Goal: Task Accomplishment & Management: Use online tool/utility

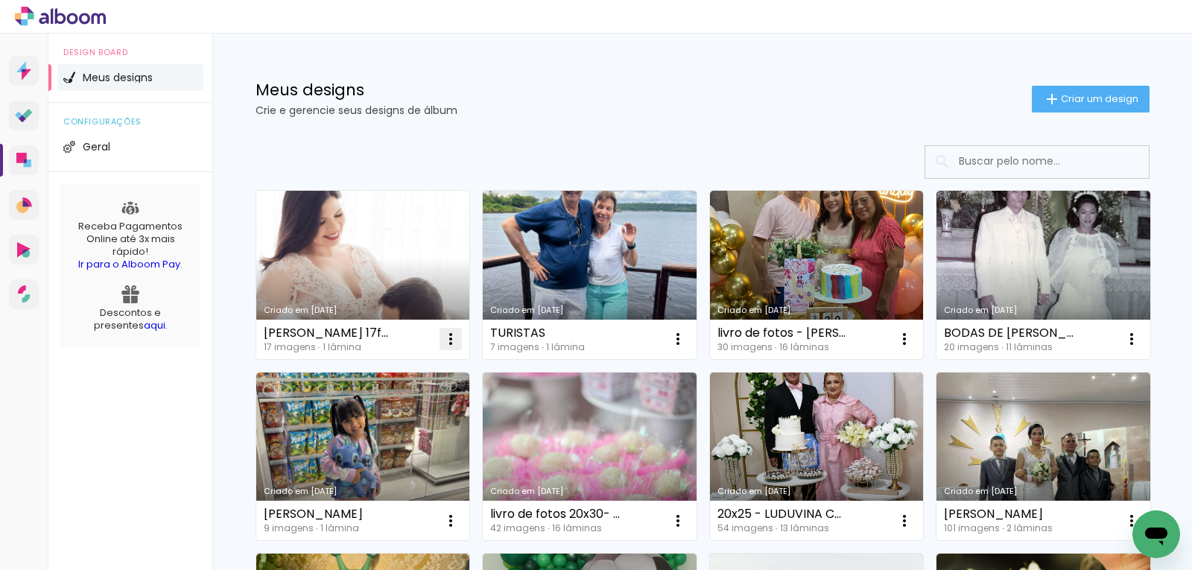
click at [442, 337] on iron-icon at bounding box center [451, 339] width 18 height 18
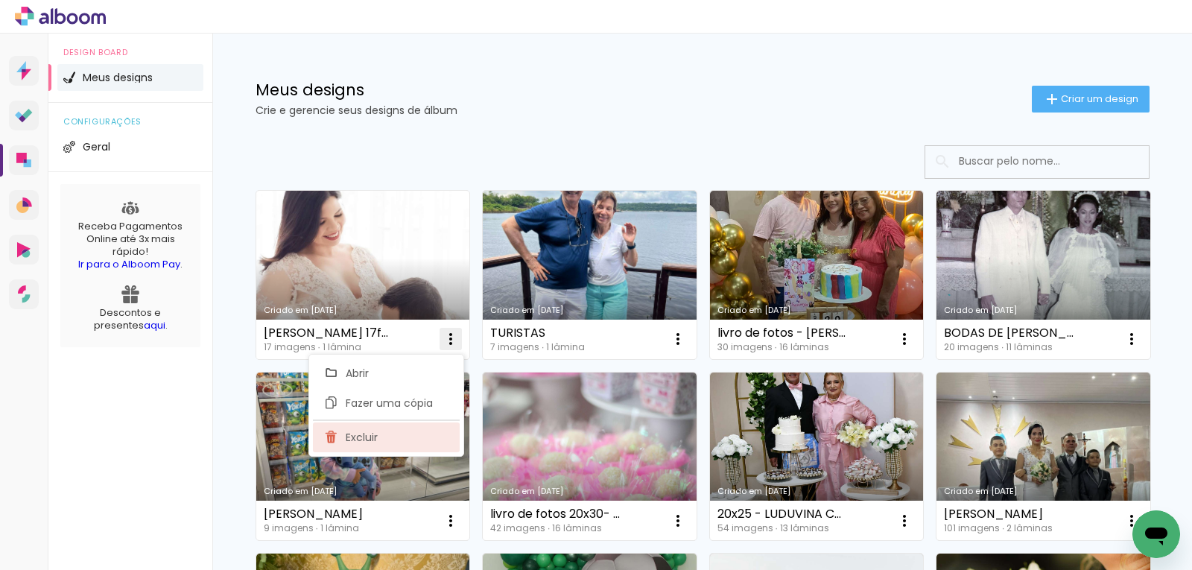
click at [360, 439] on span "Excluir" at bounding box center [362, 437] width 32 height 10
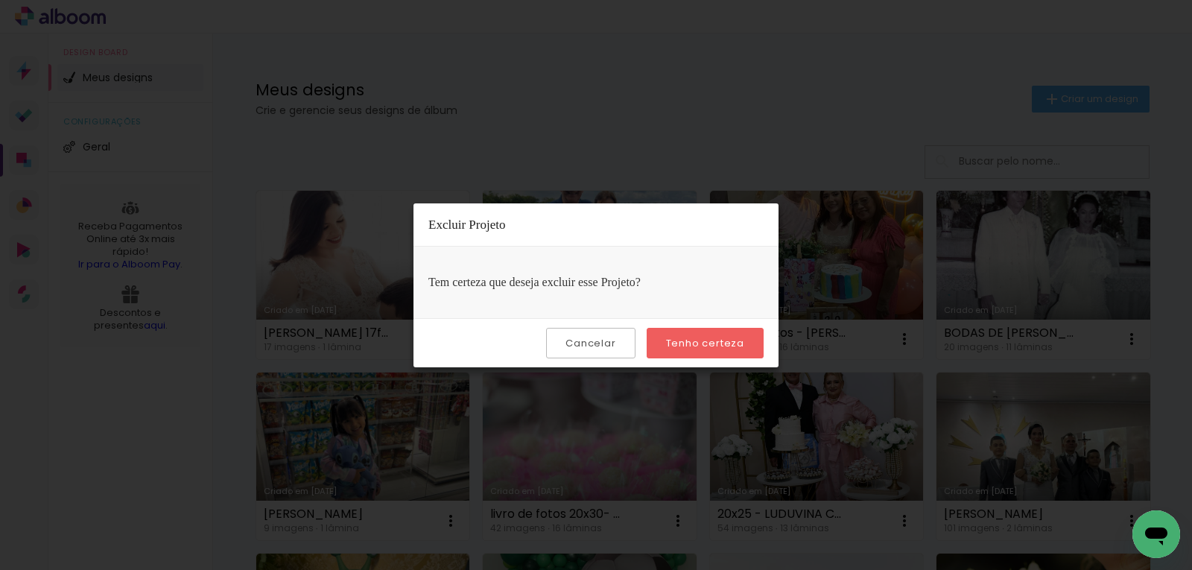
click at [0, 0] on slot "Tenho certeza" at bounding box center [0, 0] width 0 height 0
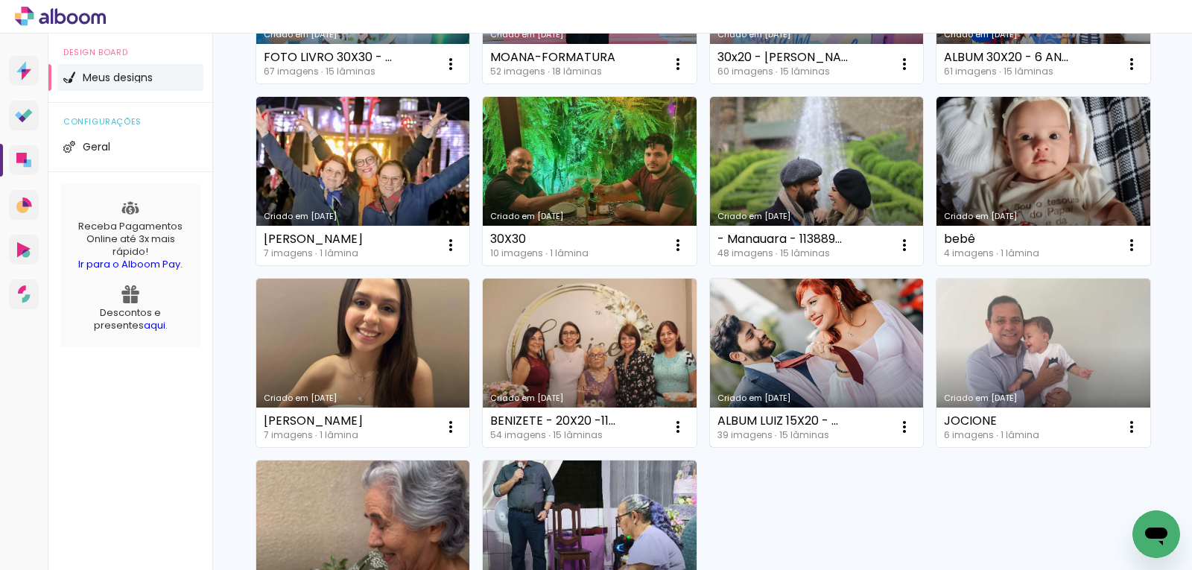
scroll to position [670, 0]
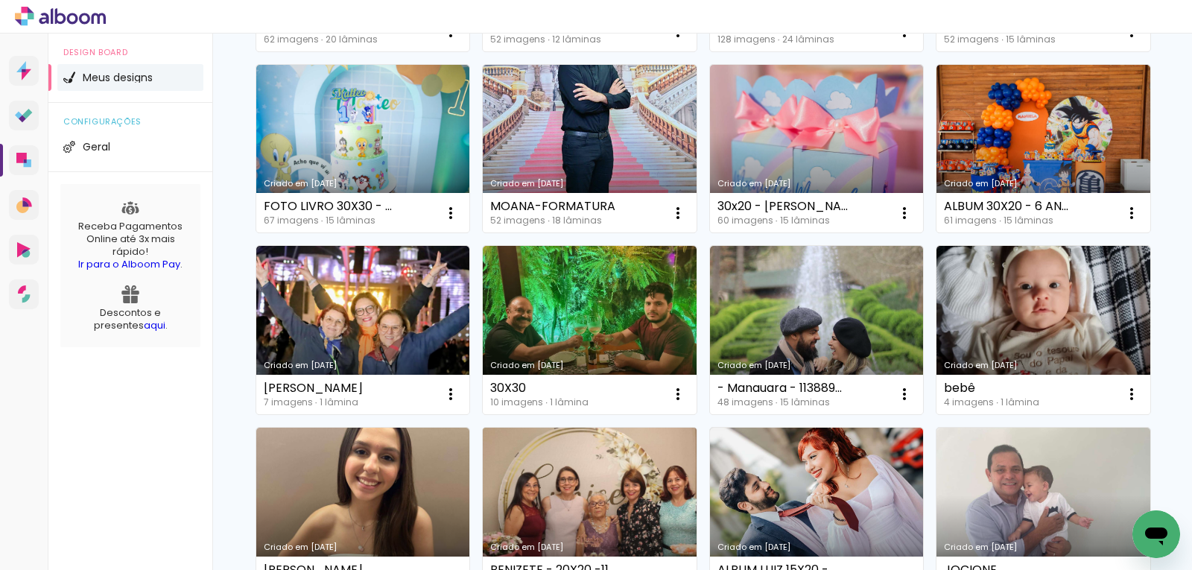
click at [637, 478] on link "Criado em [DATE]" at bounding box center [590, 511] width 214 height 168
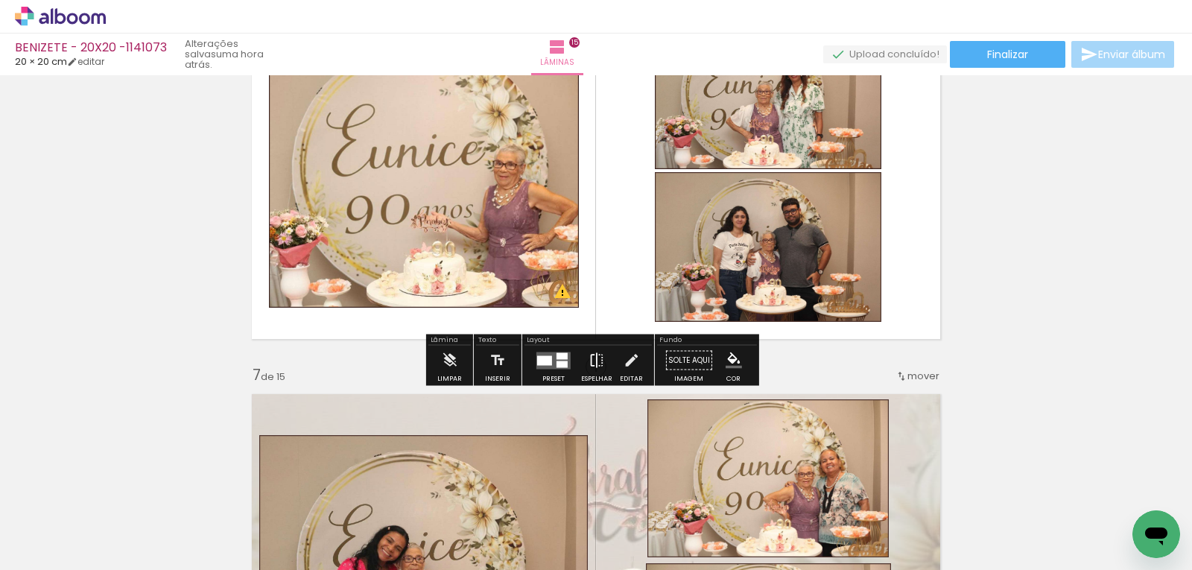
scroll to position [2011, 0]
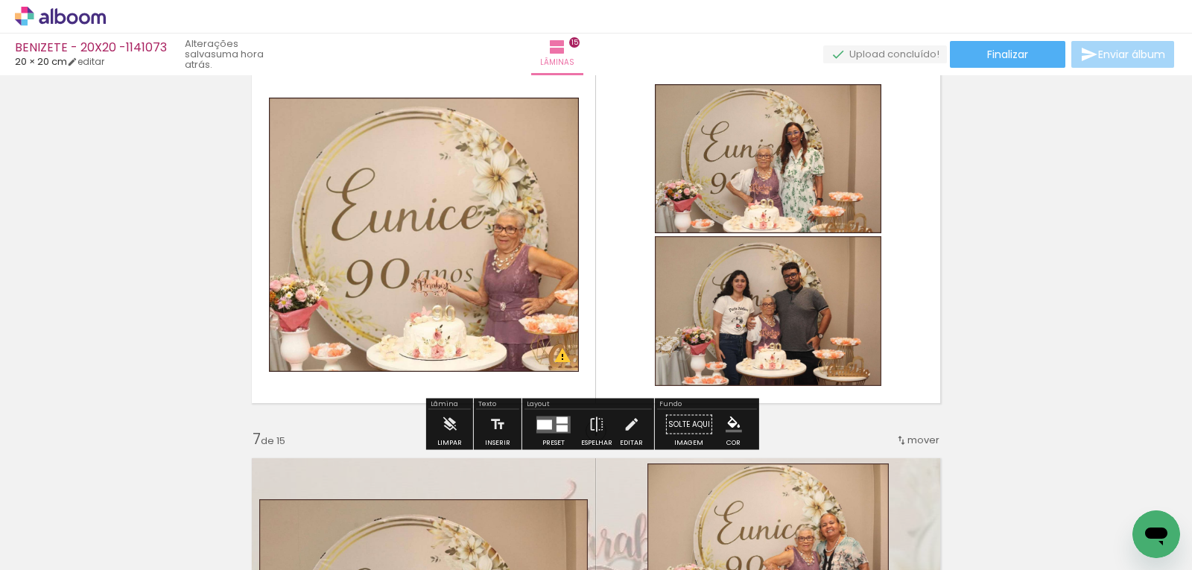
click at [688, 422] on paper-button "Solte aqui Imagem" at bounding box center [689, 429] width 54 height 38
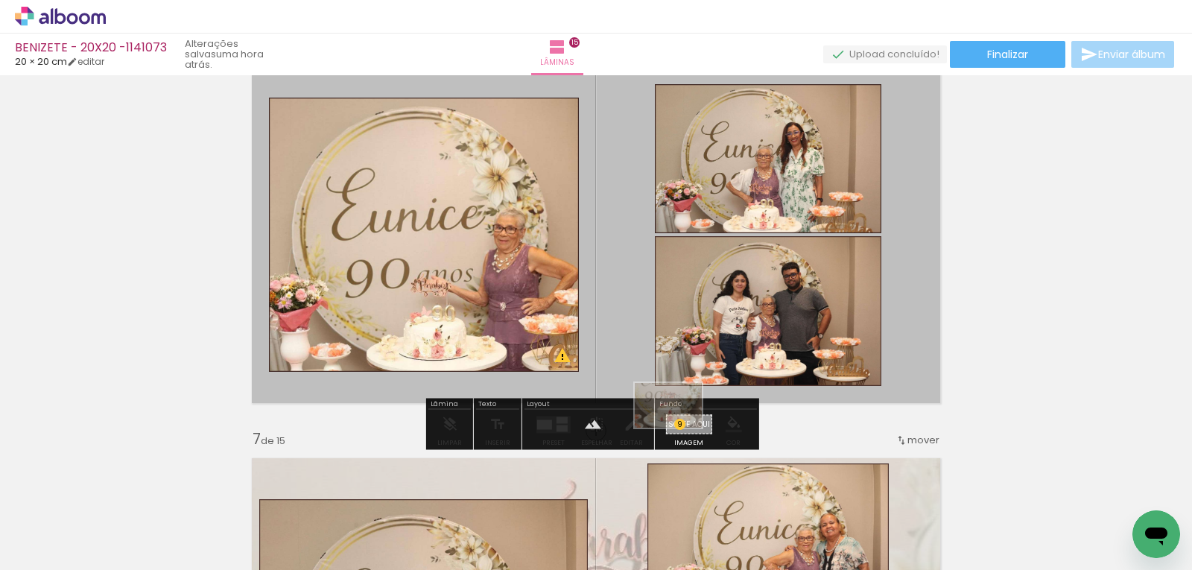
drag, startPoint x: 484, startPoint y: 512, endPoint x: 679, endPoint y: 427, distance: 212.8
click at [679, 427] on quentale-workspace at bounding box center [596, 285] width 1192 height 570
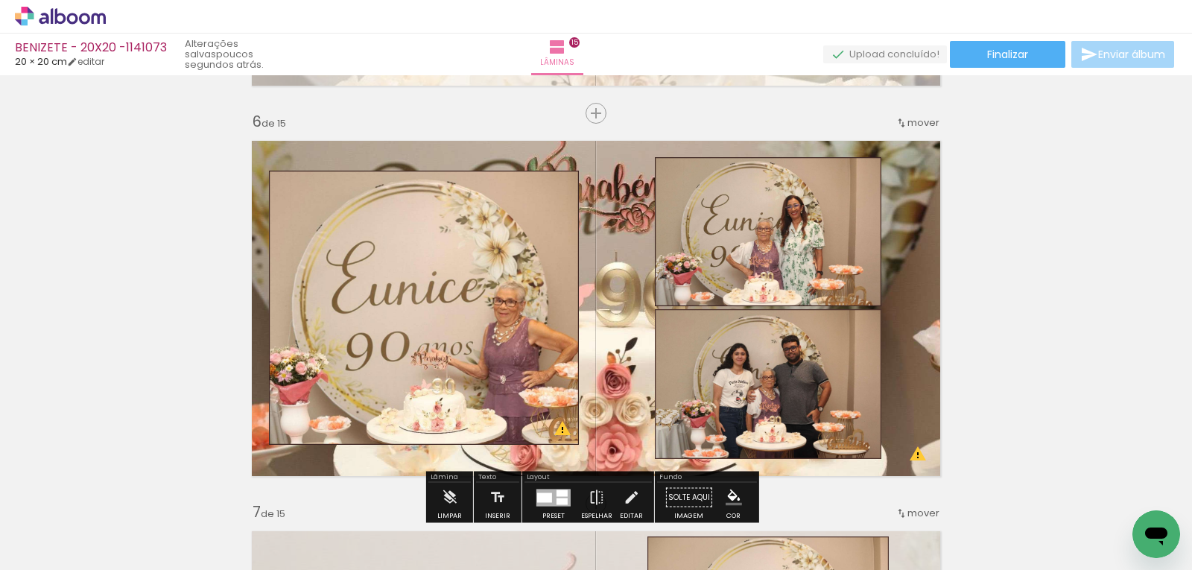
scroll to position [2085, 0]
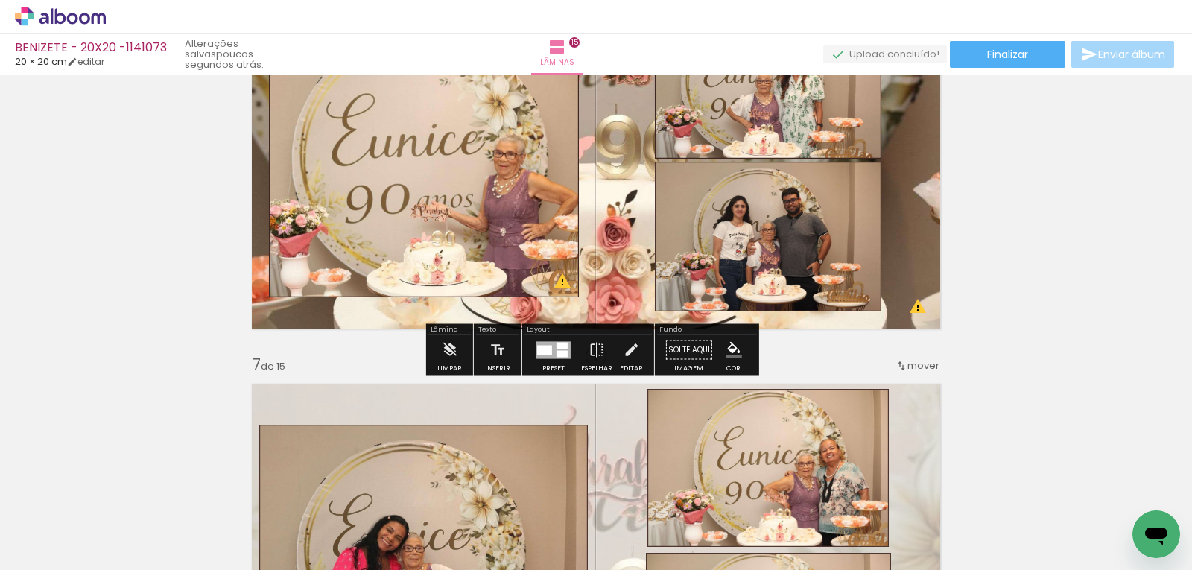
click at [636, 279] on quentale-layouter at bounding box center [596, 160] width 706 height 353
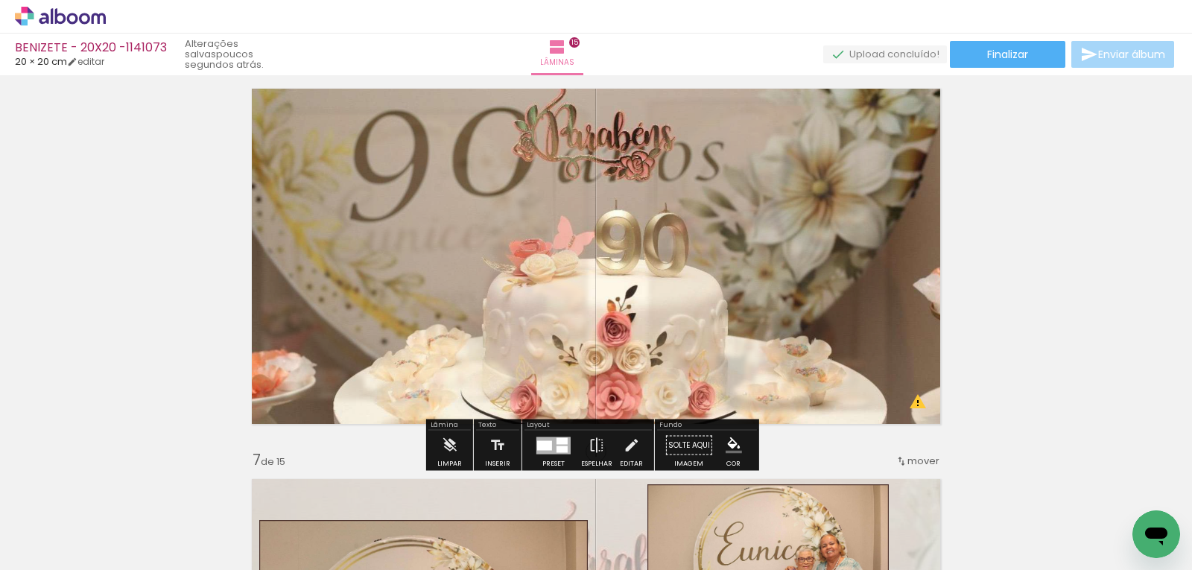
scroll to position [1862, 0]
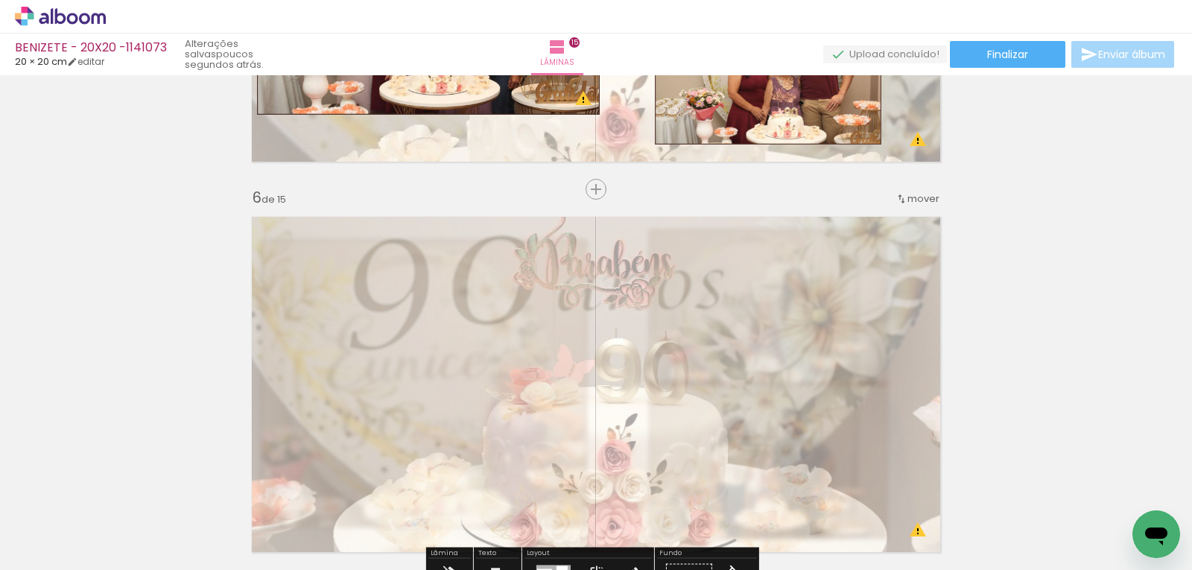
drag, startPoint x: 457, startPoint y: 246, endPoint x: 422, endPoint y: 248, distance: 34.3
type paper-slider "40"
click at [423, 248] on div at bounding box center [427, 245] width 9 height 9
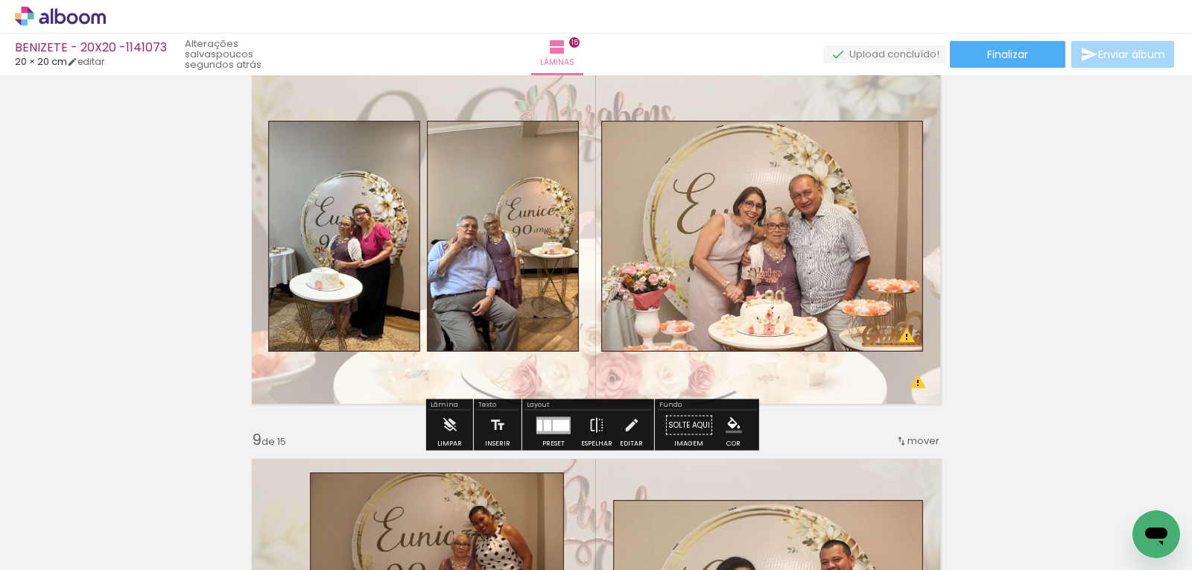
scroll to position [2755, 0]
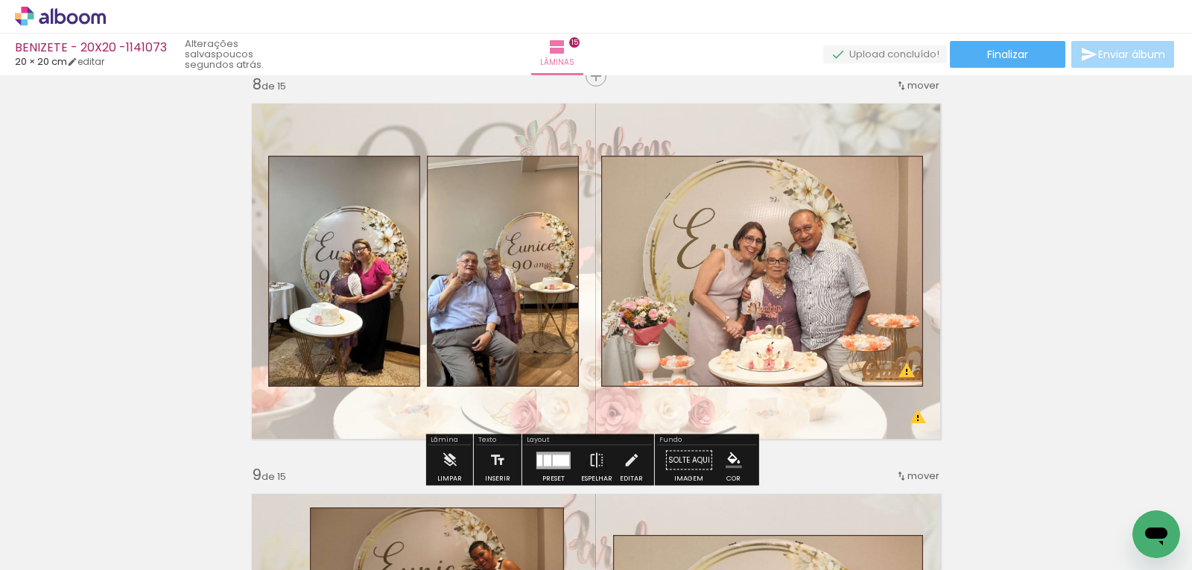
click at [506, 261] on quentale-photo at bounding box center [503, 271] width 152 height 231
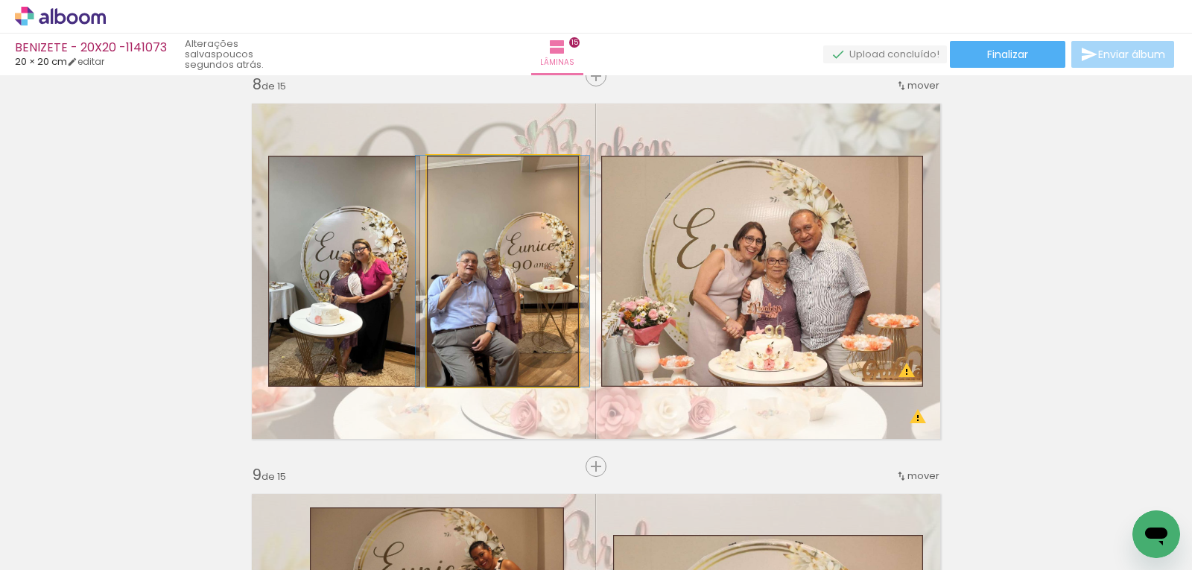
click at [506, 261] on quentale-photo at bounding box center [503, 271] width 152 height 231
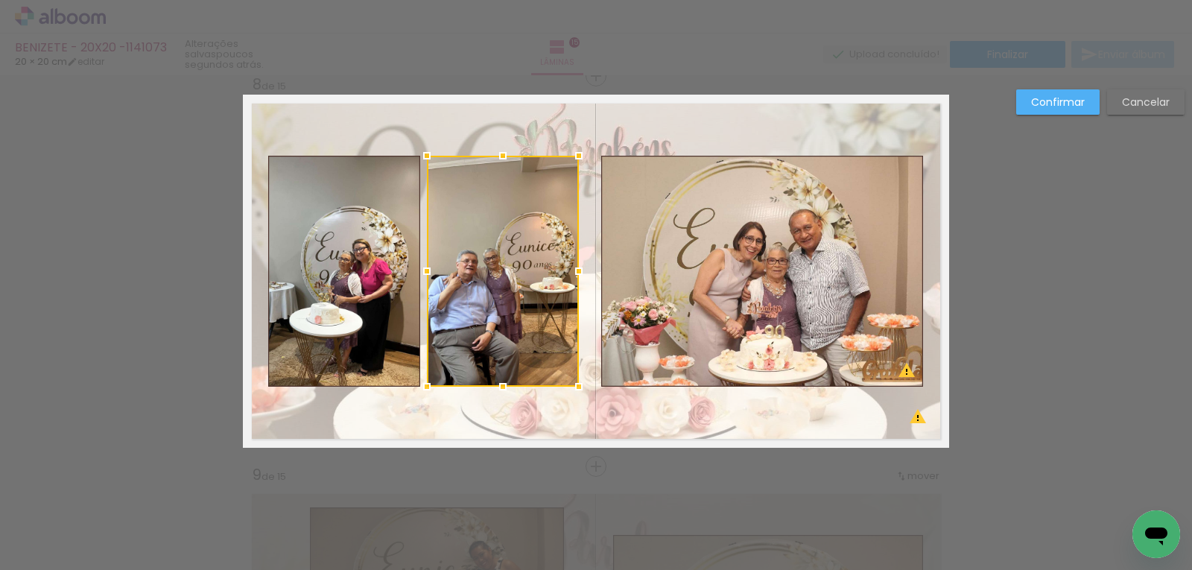
scroll to position [2751, 0]
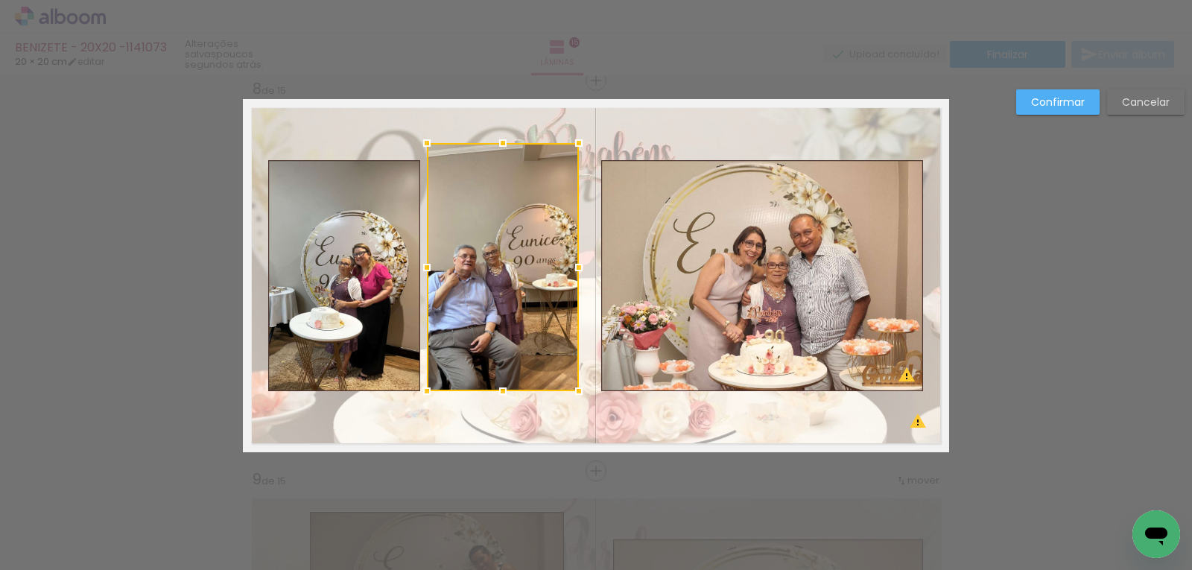
drag, startPoint x: 499, startPoint y: 158, endPoint x: 505, endPoint y: 141, distance: 18.1
click at [505, 141] on div at bounding box center [503, 143] width 30 height 30
click at [559, 159] on quentale-photo at bounding box center [503, 267] width 152 height 248
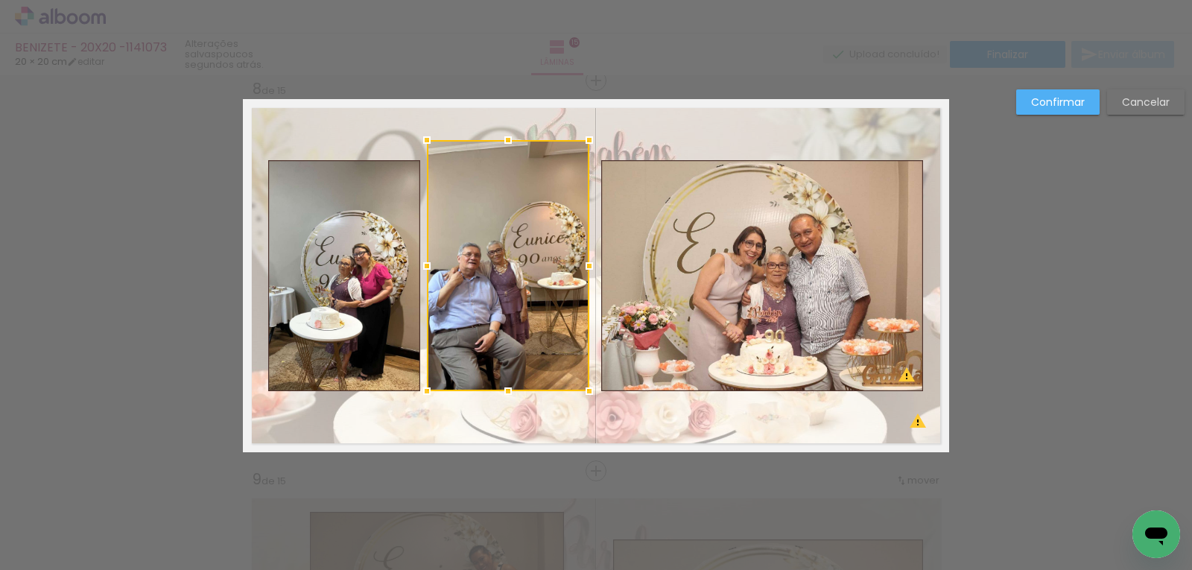
drag, startPoint x: 574, startPoint y: 144, endPoint x: 585, endPoint y: 141, distance: 10.8
click at [585, 141] on div at bounding box center [589, 140] width 30 height 30
click at [328, 217] on quentale-photo at bounding box center [344, 275] width 152 height 231
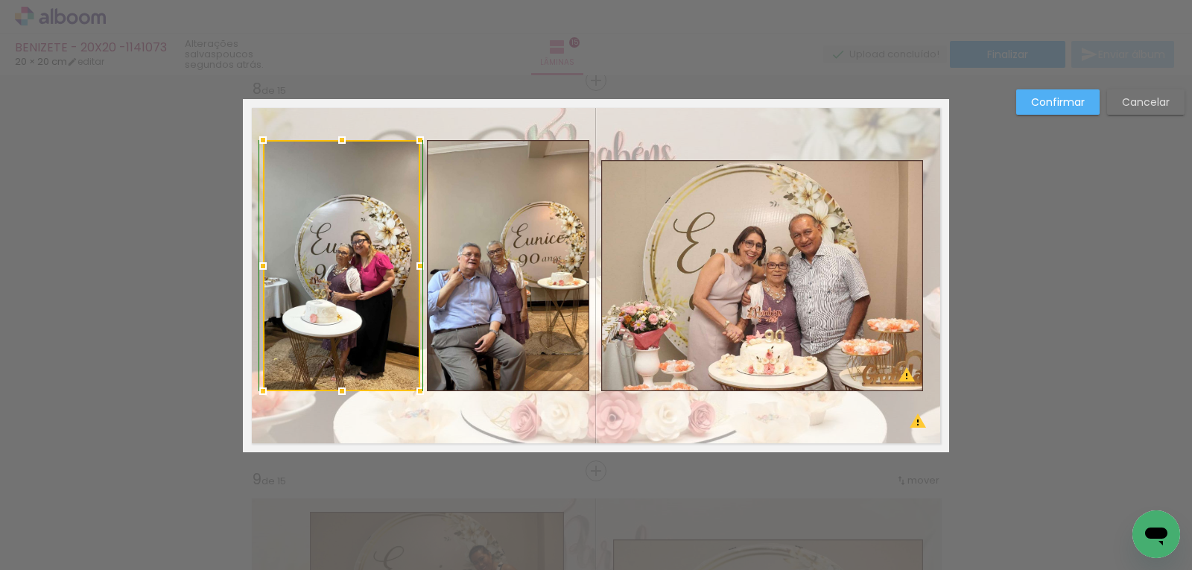
drag, startPoint x: 267, startPoint y: 162, endPoint x: 262, endPoint y: 143, distance: 20.1
click at [262, 143] on div at bounding box center [263, 140] width 30 height 30
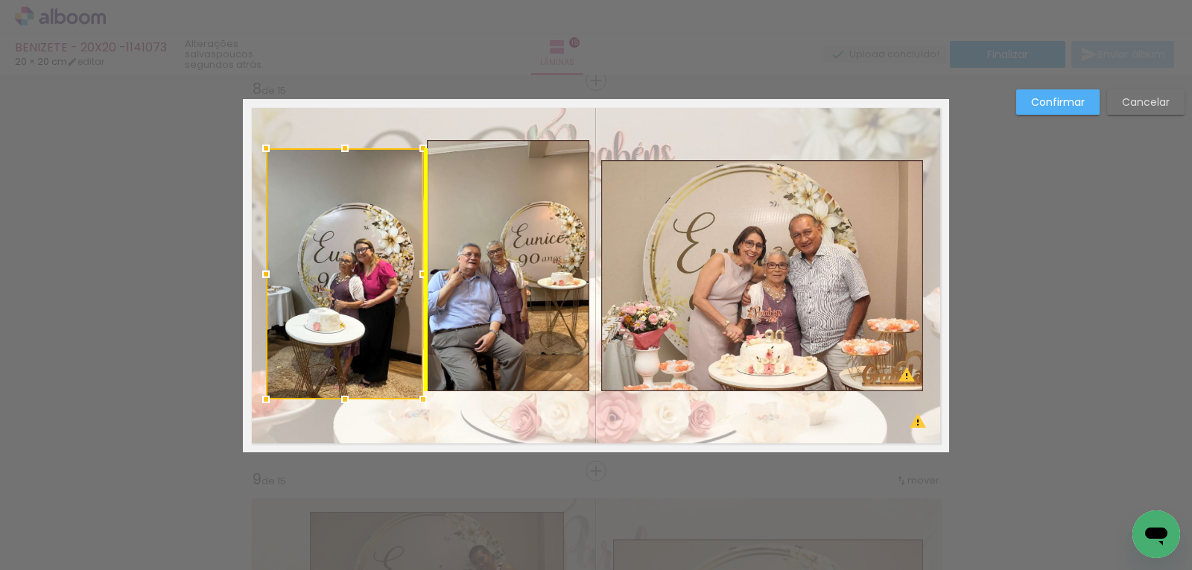
drag, startPoint x: 362, startPoint y: 277, endPoint x: 363, endPoint y: 285, distance: 8.3
click at [363, 285] on div at bounding box center [344, 273] width 157 height 251
click at [458, 276] on quentale-photo at bounding box center [508, 265] width 162 height 251
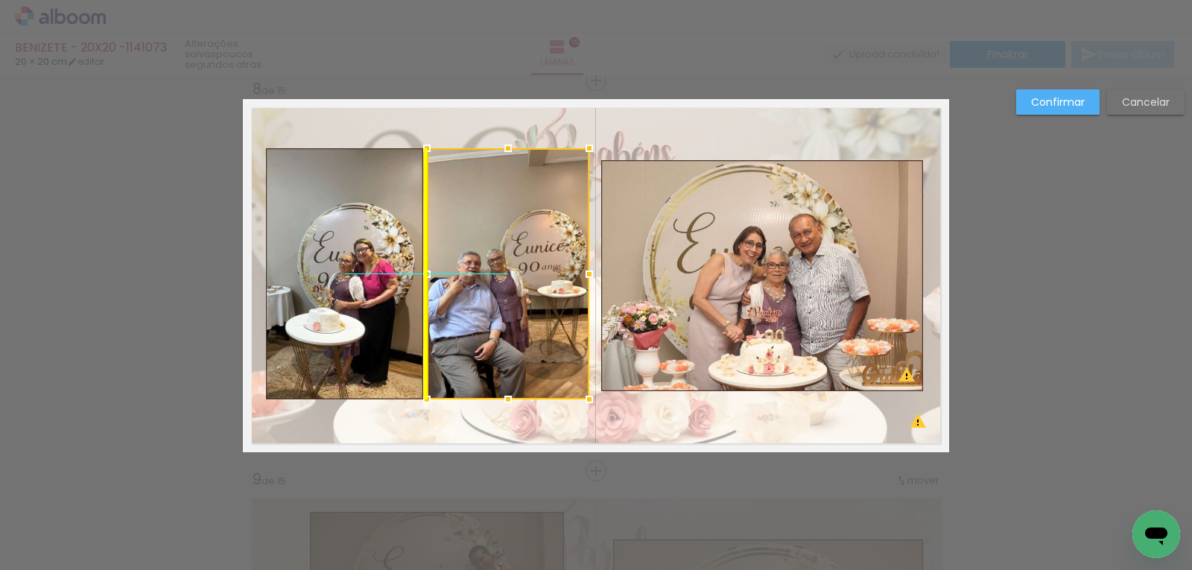
click at [489, 258] on div at bounding box center [508, 273] width 162 height 251
click at [0, 0] on slot "Confirmar" at bounding box center [0, 0] width 0 height 0
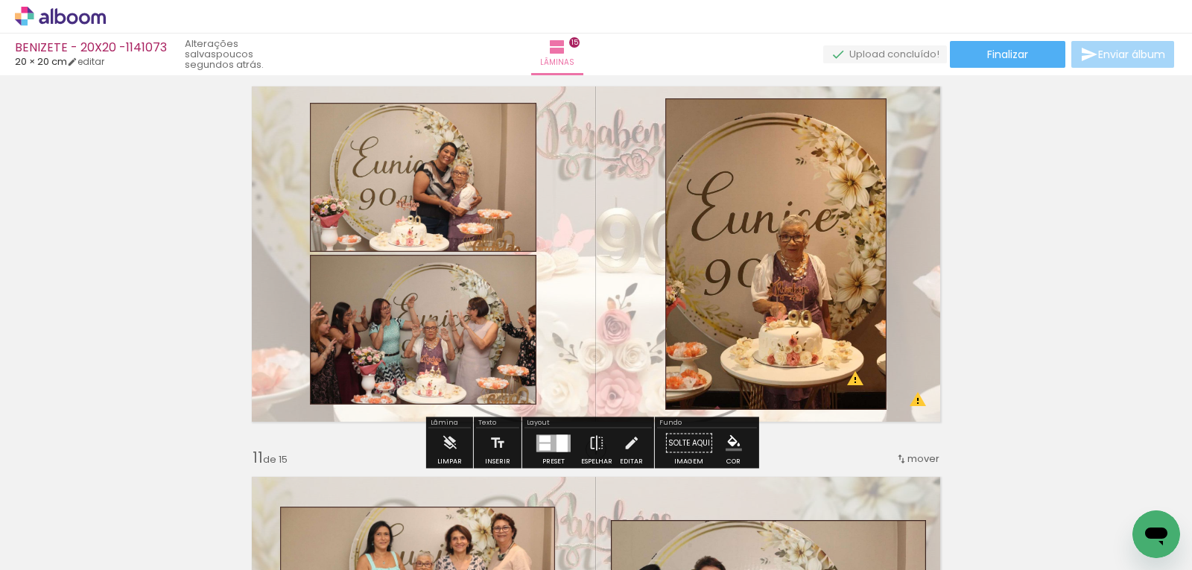
scroll to position [3645, 0]
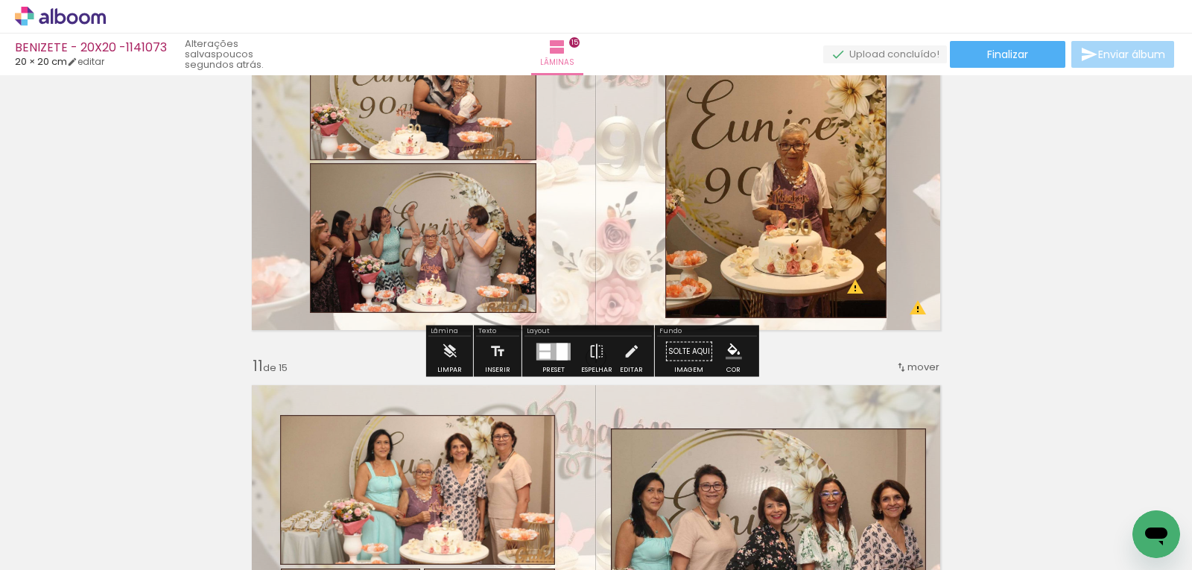
click at [821, 240] on quentale-photo at bounding box center [775, 162] width 221 height 311
click at [845, 226] on quentale-photo at bounding box center [775, 162] width 221 height 311
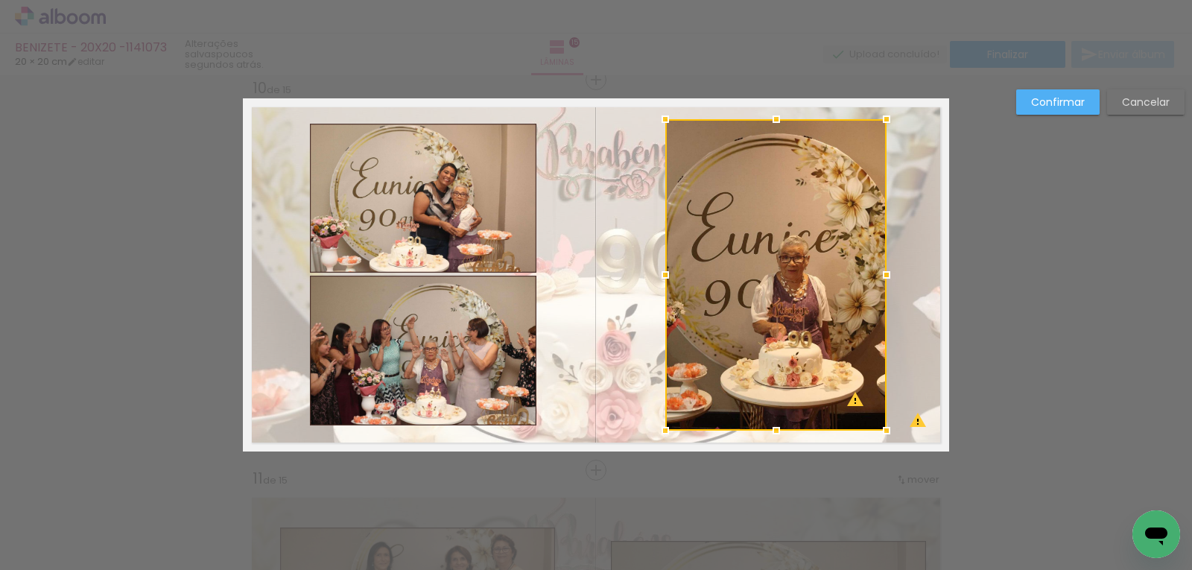
scroll to position [3531, 0]
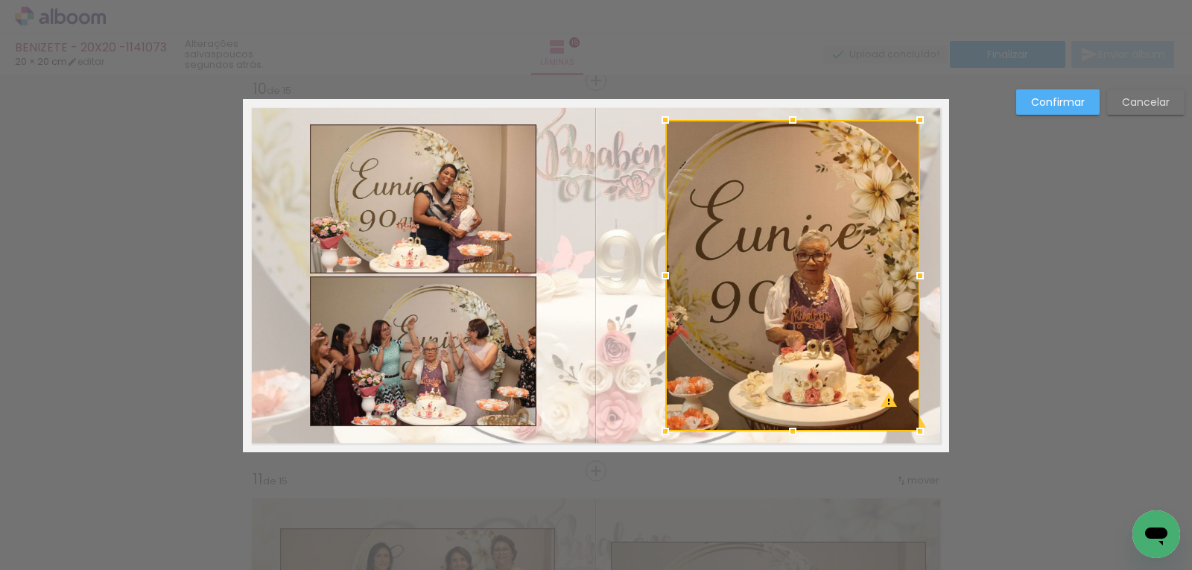
drag, startPoint x: 880, startPoint y: 275, endPoint x: 912, endPoint y: 272, distance: 32.2
click at [912, 272] on div at bounding box center [920, 276] width 30 height 30
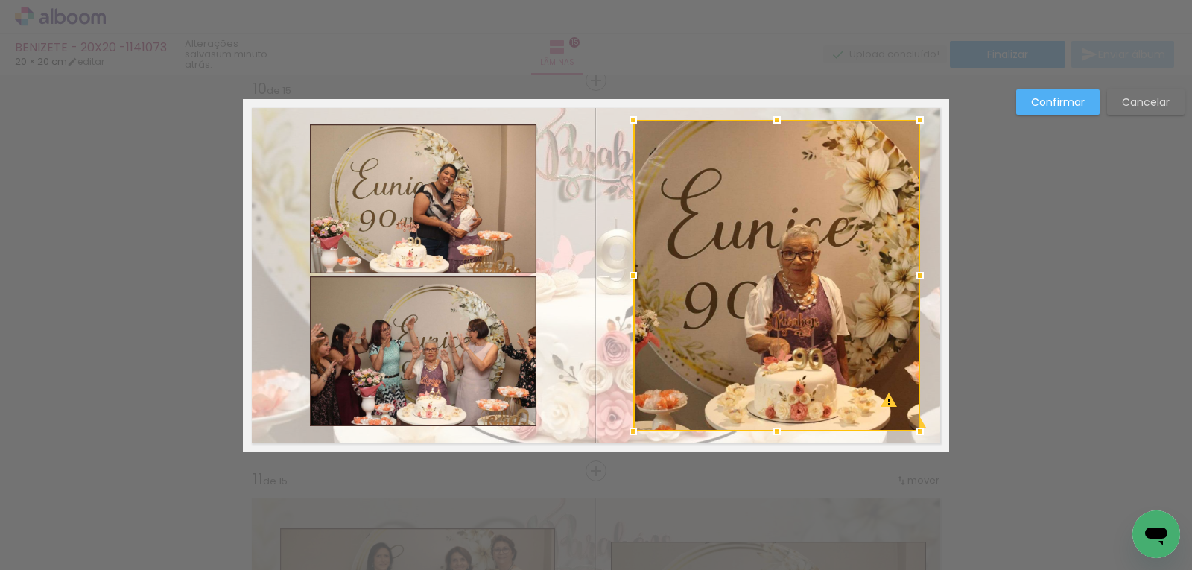
drag, startPoint x: 657, startPoint y: 276, endPoint x: 625, endPoint y: 276, distance: 32.0
click at [625, 276] on div at bounding box center [633, 276] width 30 height 30
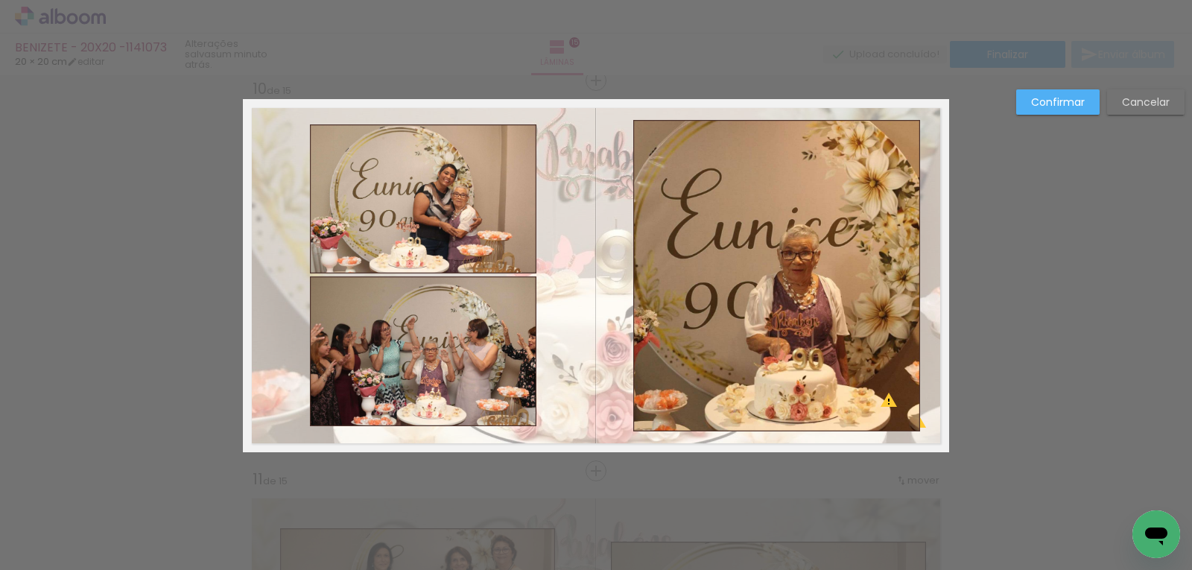
click at [433, 232] on quentale-photo at bounding box center [423, 198] width 226 height 149
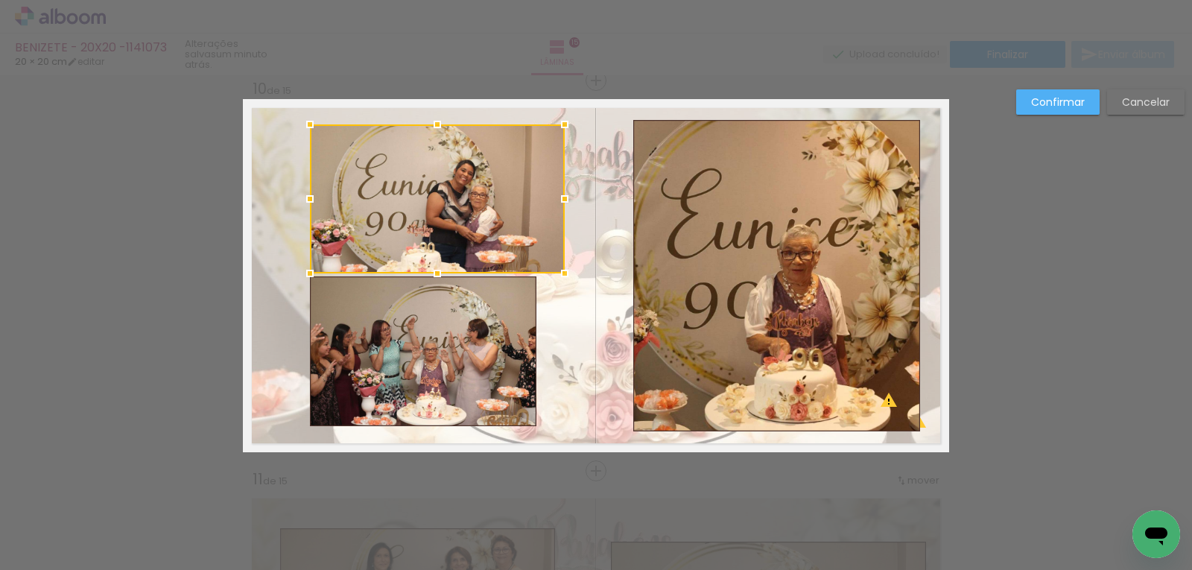
drag, startPoint x: 534, startPoint y: 201, endPoint x: 562, endPoint y: 200, distance: 27.6
click at [562, 200] on div at bounding box center [565, 199] width 30 height 30
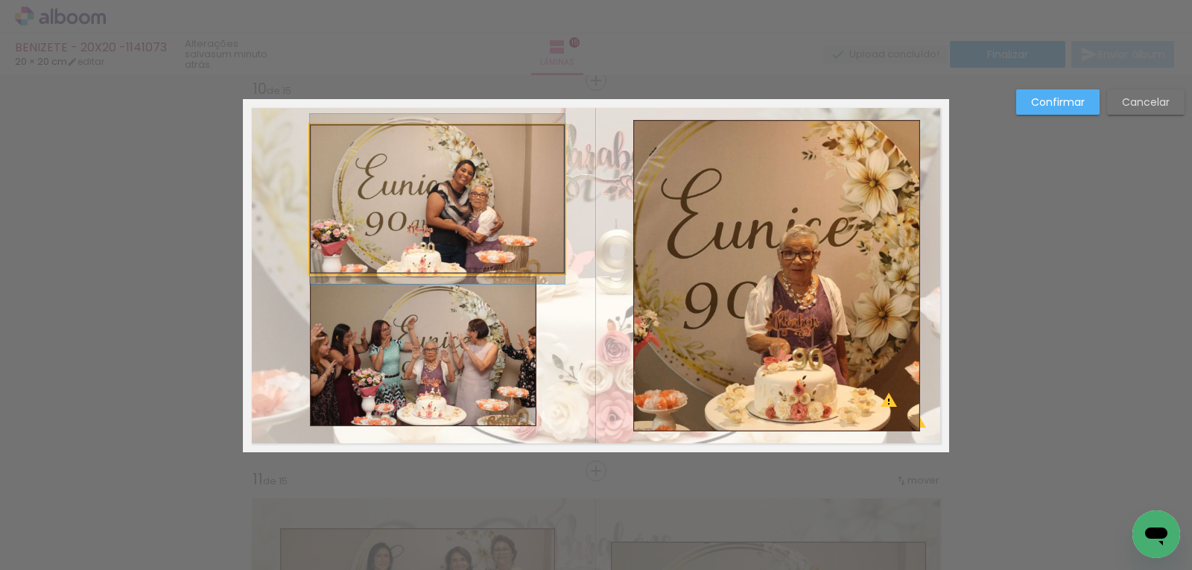
drag, startPoint x: 356, startPoint y: 224, endPoint x: 319, endPoint y: 211, distance: 39.3
click at [356, 223] on quentale-photo at bounding box center [437, 198] width 255 height 149
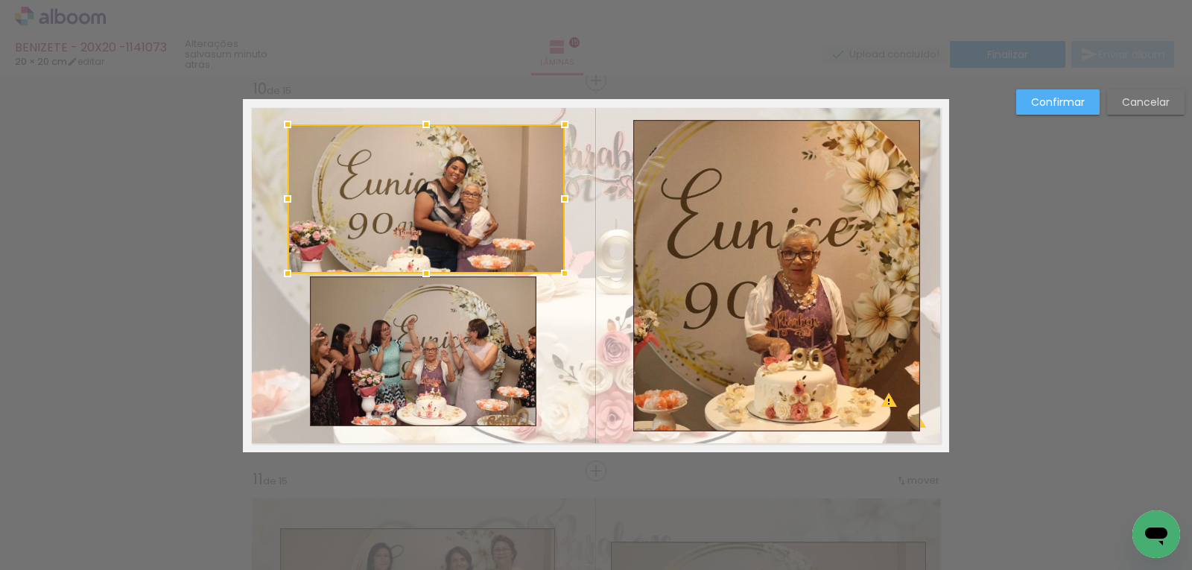
drag, startPoint x: 302, startPoint y: 201, endPoint x: 279, endPoint y: 196, distance: 22.9
click at [279, 196] on div at bounding box center [288, 199] width 30 height 30
click at [347, 323] on quentale-photo at bounding box center [423, 351] width 226 height 150
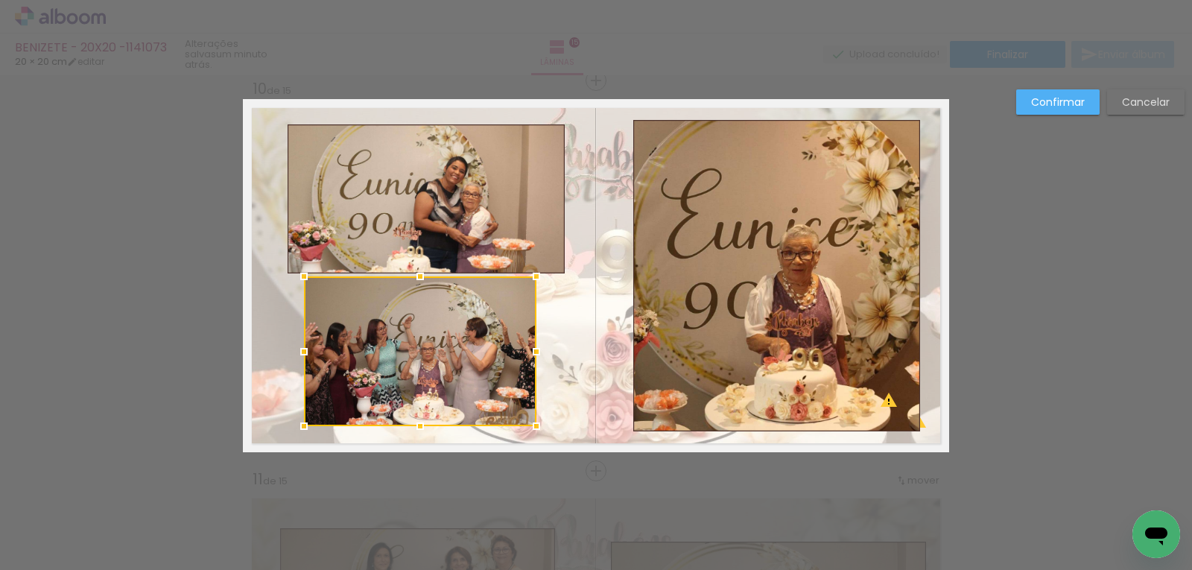
drag, startPoint x: 305, startPoint y: 350, endPoint x: 293, endPoint y: 350, distance: 11.9
click at [295, 350] on div at bounding box center [304, 352] width 30 height 30
click at [292, 349] on div at bounding box center [299, 352] width 30 height 30
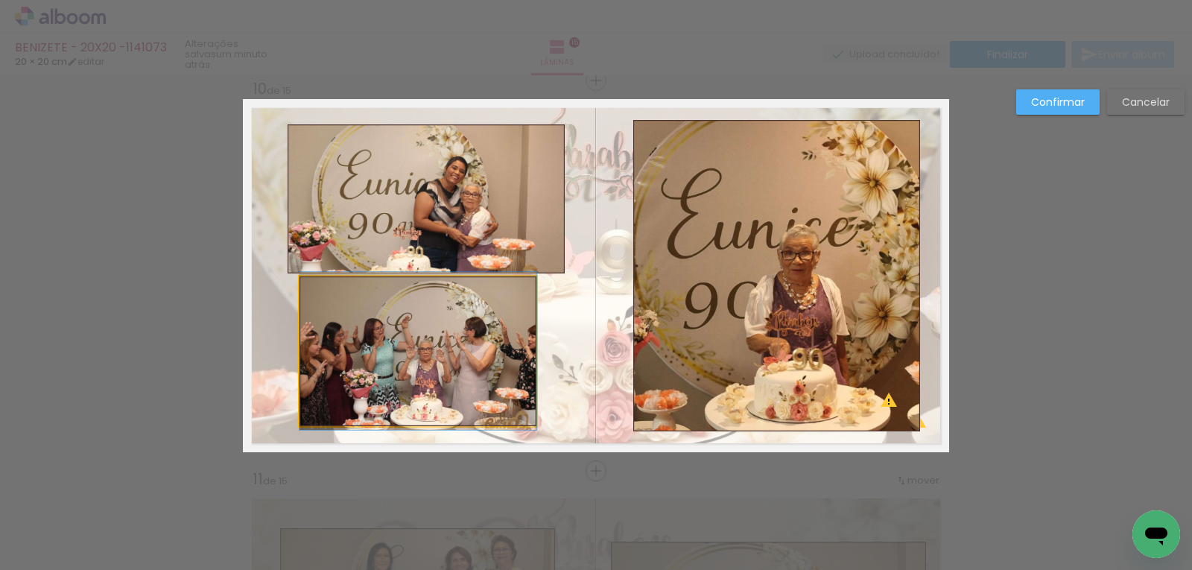
drag, startPoint x: 305, startPoint y: 351, endPoint x: 296, endPoint y: 357, distance: 10.6
click at [306, 351] on quentale-photo at bounding box center [417, 351] width 237 height 150
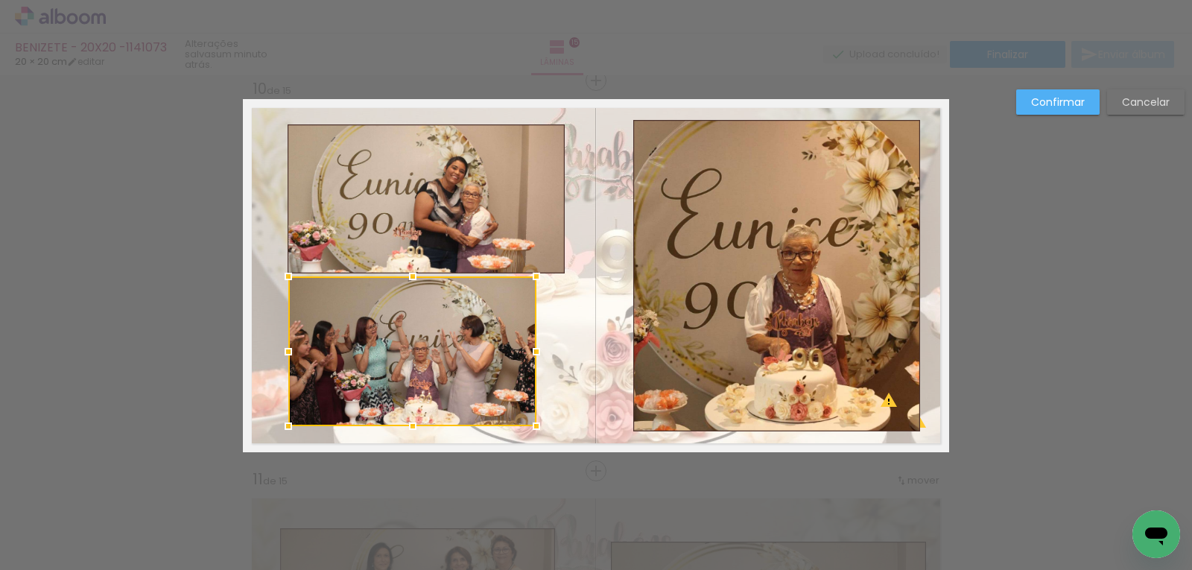
drag, startPoint x: 293, startPoint y: 352, endPoint x: 282, endPoint y: 352, distance: 11.2
click at [282, 352] on div at bounding box center [288, 352] width 30 height 30
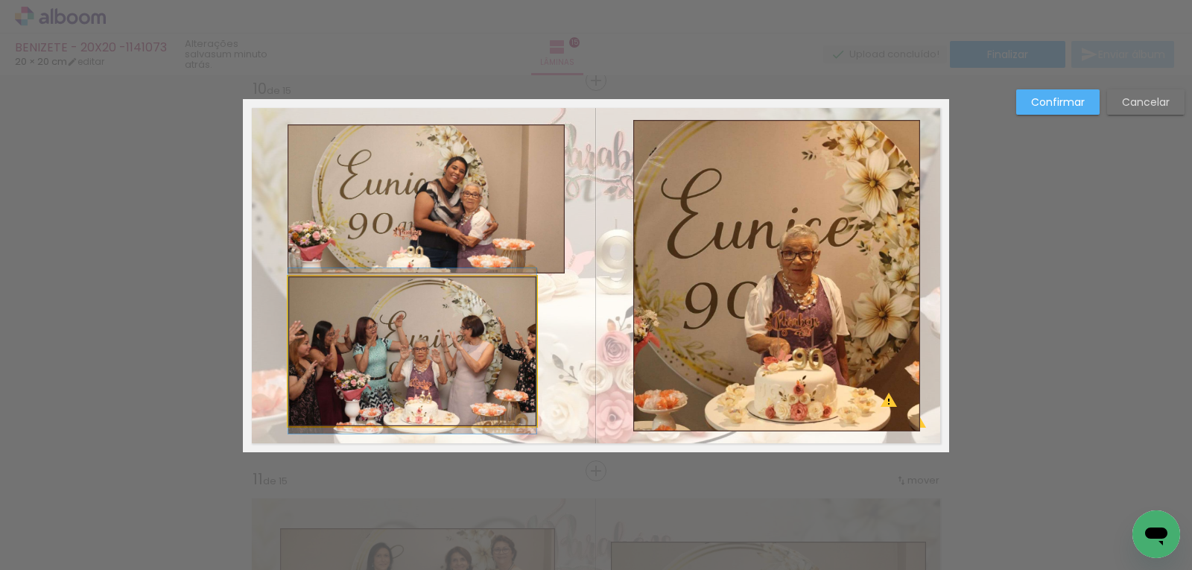
click at [524, 352] on quentale-photo at bounding box center [412, 351] width 248 height 150
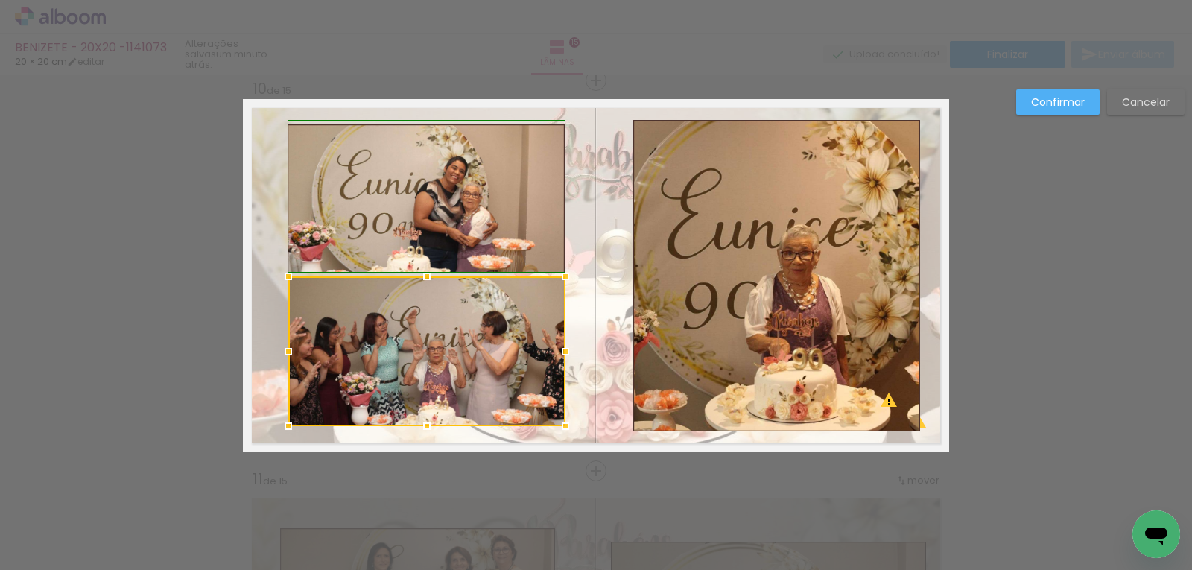
drag, startPoint x: 529, startPoint y: 352, endPoint x: 559, endPoint y: 352, distance: 29.1
click at [559, 352] on div at bounding box center [565, 352] width 30 height 30
click at [0, 0] on slot "Confirmar" at bounding box center [0, 0] width 0 height 0
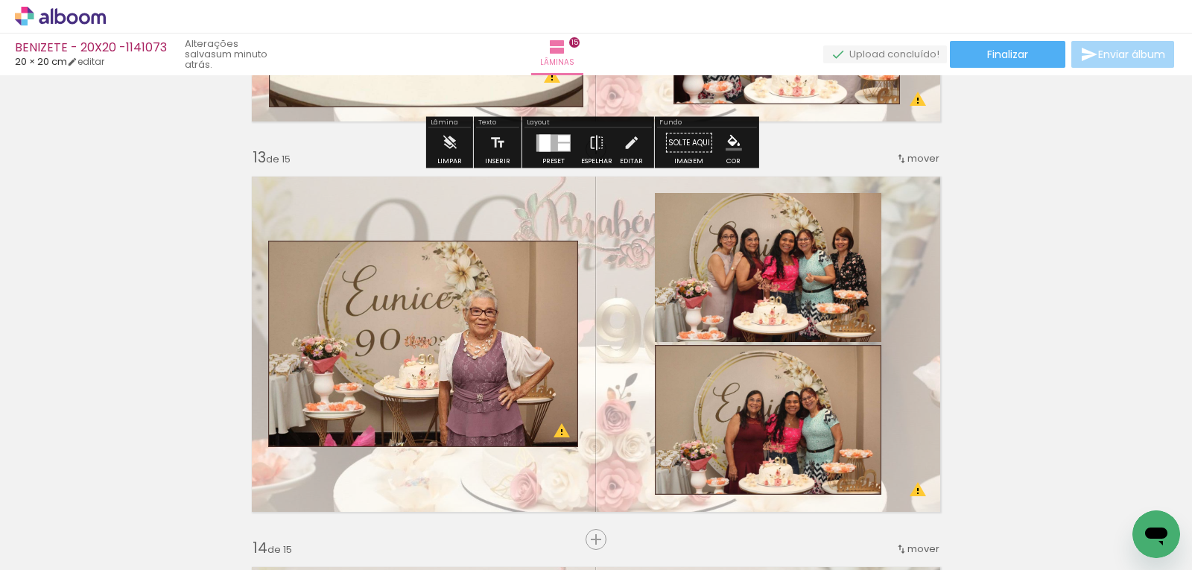
scroll to position [4723, 0]
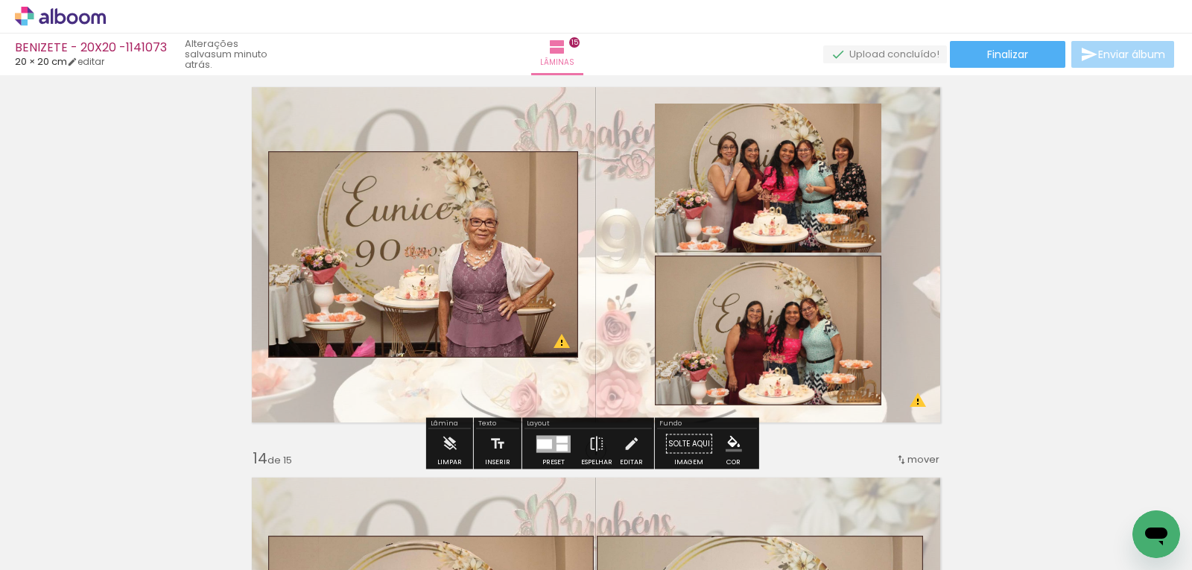
click at [797, 153] on paper-item at bounding box center [806, 154] width 27 height 10
click at [799, 220] on iron-icon "color picker" at bounding box center [808, 214] width 18 height 14
click at [790, 209] on paper-item "#4e342e" at bounding box center [794, 204] width 15 height 15
click at [728, 188] on quentale-photo at bounding box center [768, 178] width 226 height 149
click at [688, 168] on quentale-photo at bounding box center [768, 178] width 226 height 149
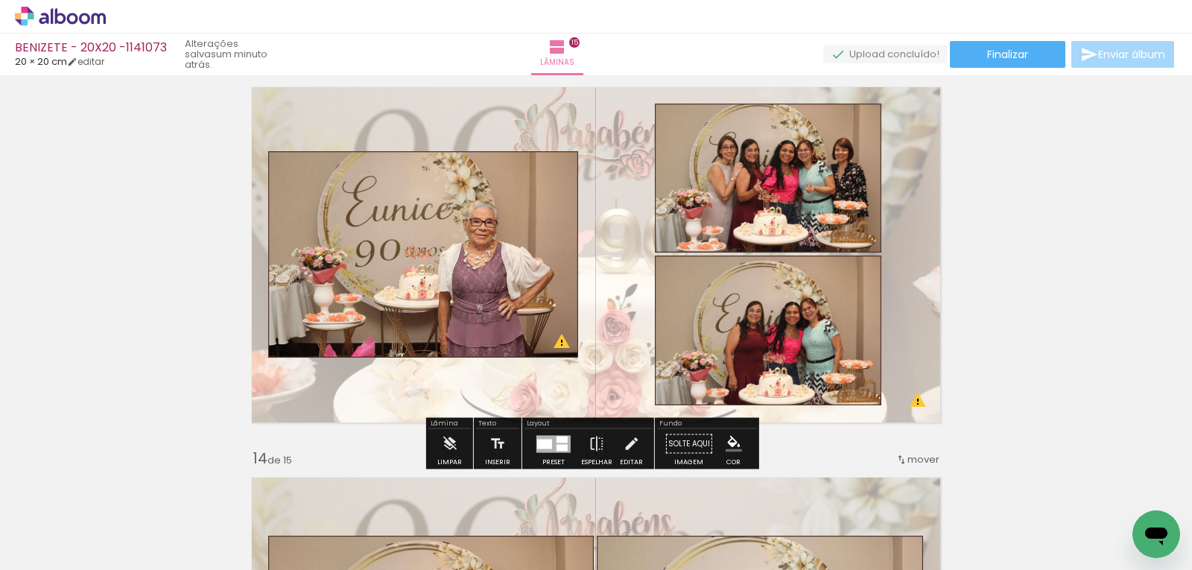
click at [688, 168] on quentale-photo at bounding box center [768, 178] width 226 height 149
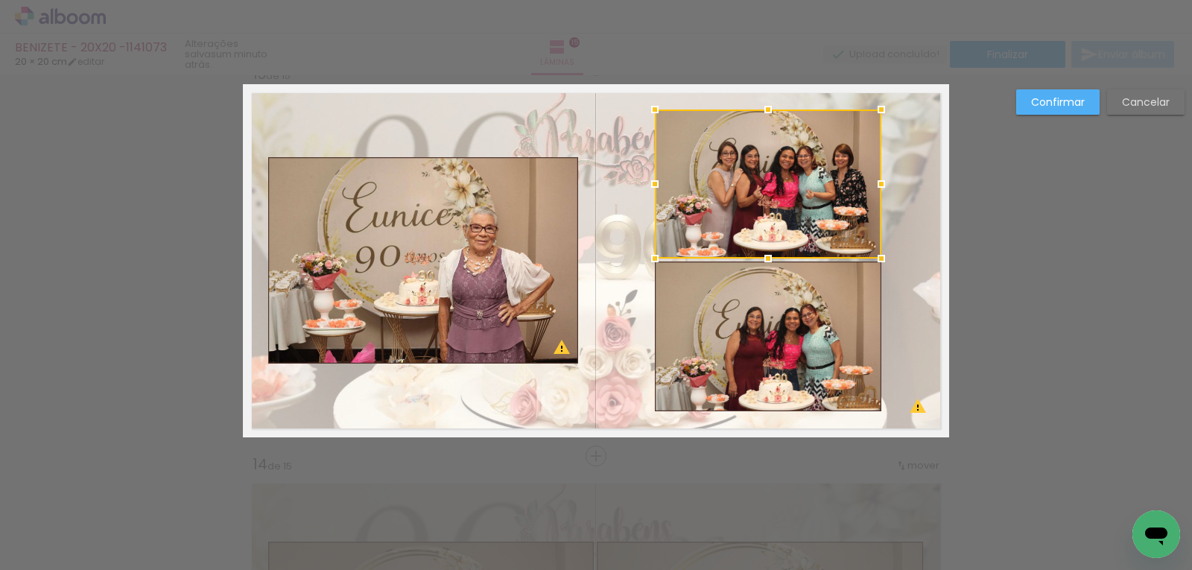
scroll to position [4702, 0]
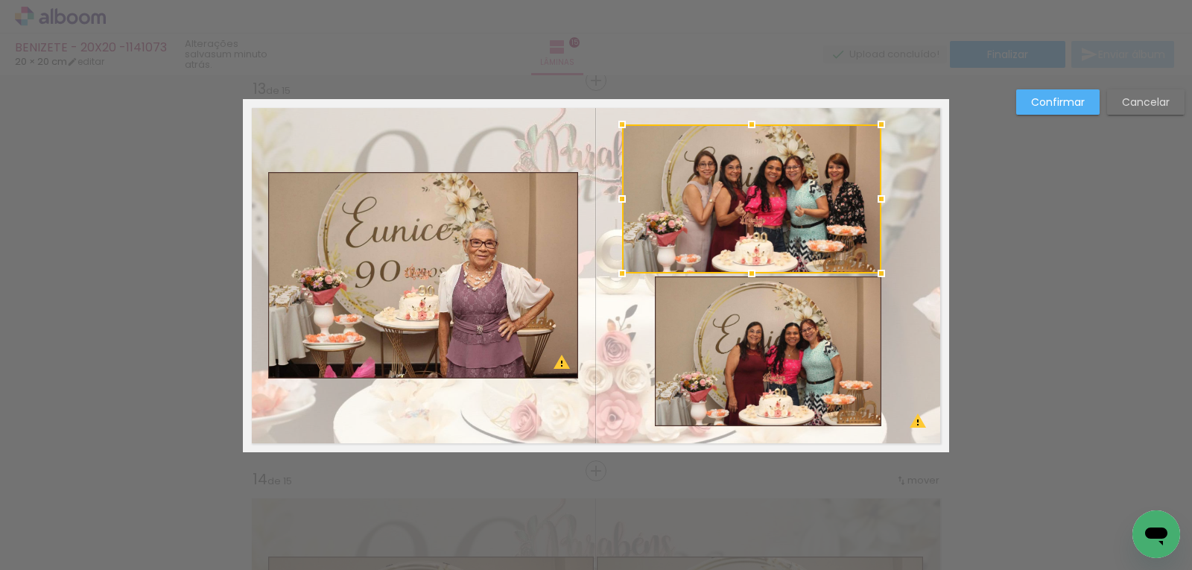
drag, startPoint x: 639, startPoint y: 202, endPoint x: 631, endPoint y: 203, distance: 8.3
click at [619, 203] on div at bounding box center [622, 199] width 30 height 30
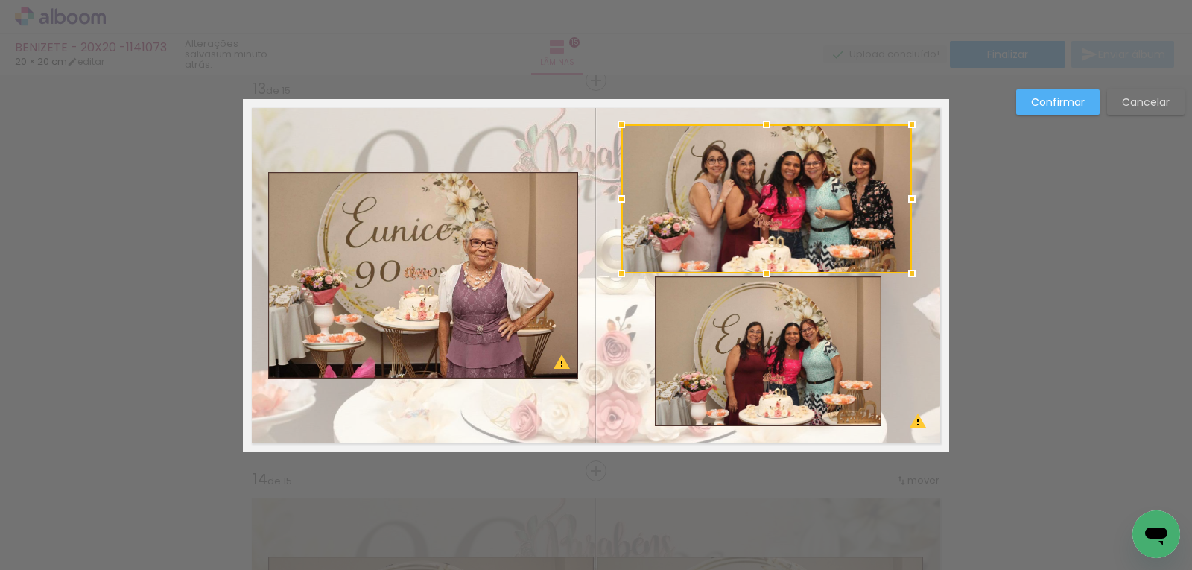
drag, startPoint x: 879, startPoint y: 198, endPoint x: 909, endPoint y: 199, distance: 30.5
click at [909, 199] on div at bounding box center [912, 199] width 30 height 30
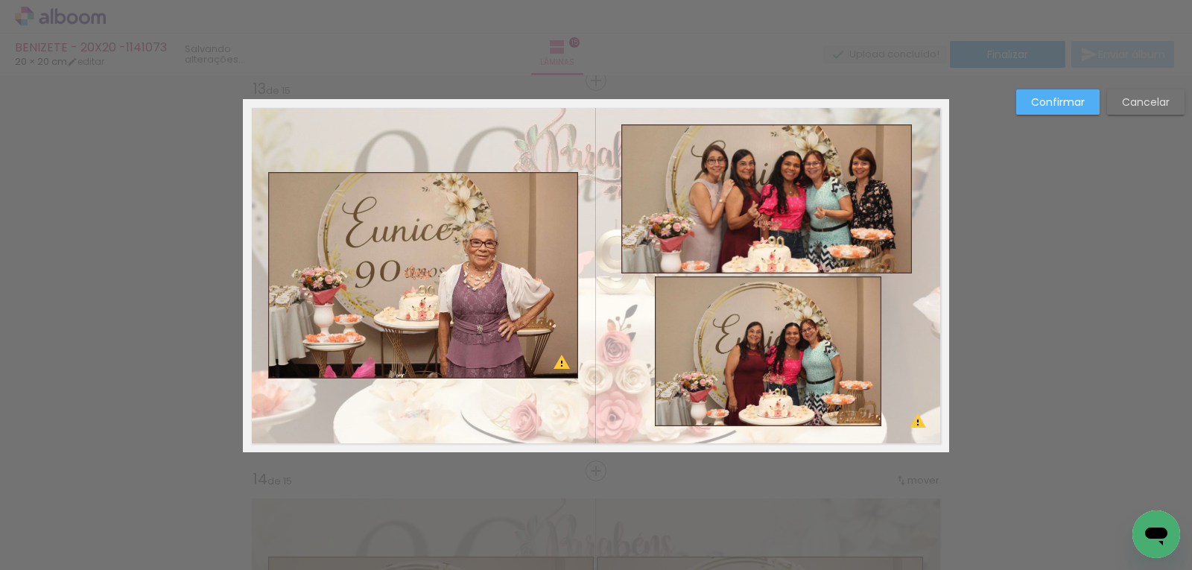
click at [818, 327] on quentale-photo at bounding box center [768, 351] width 226 height 150
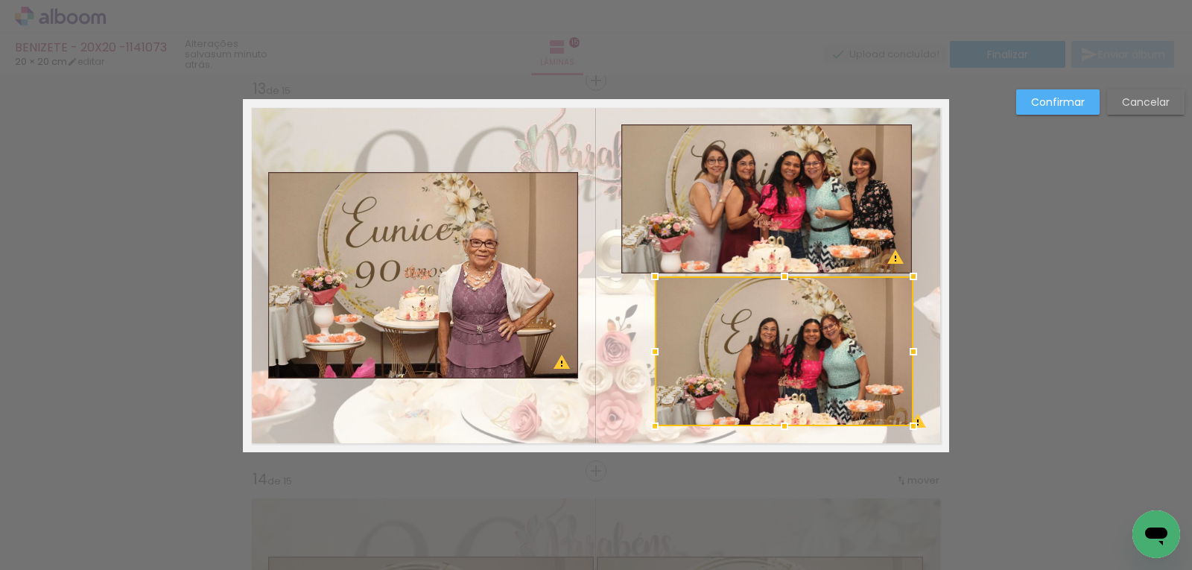
drag, startPoint x: 872, startPoint y: 350, endPoint x: 905, endPoint y: 351, distance: 32.8
click at [905, 351] on div at bounding box center [913, 352] width 30 height 30
click at [640, 352] on div at bounding box center [655, 352] width 30 height 30
click at [657, 351] on quentale-photo at bounding box center [784, 351] width 259 height 150
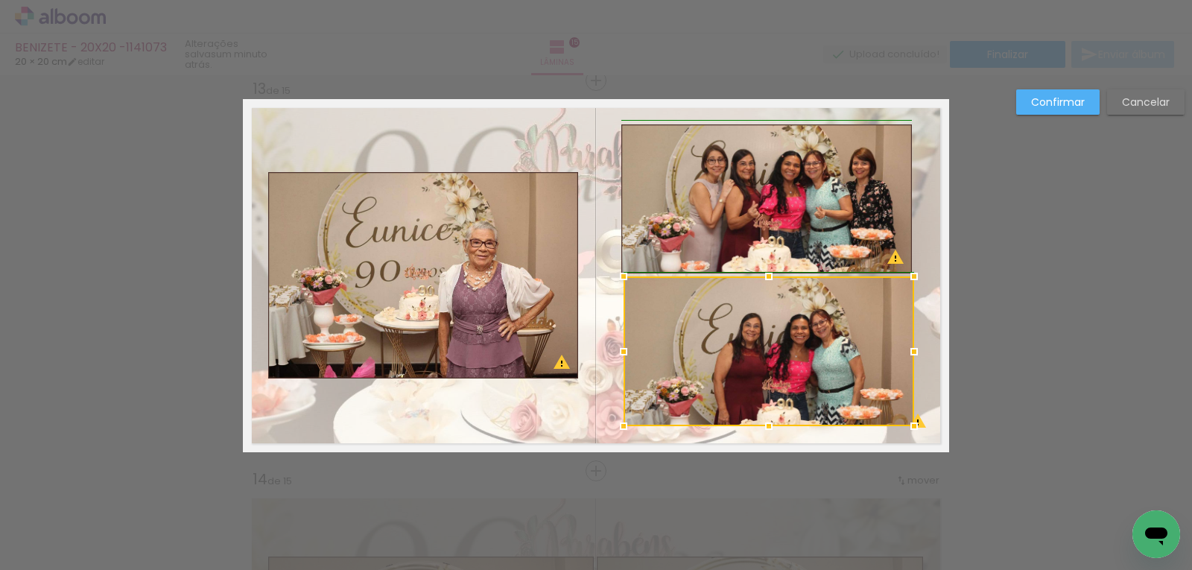
drag, startPoint x: 652, startPoint y: 353, endPoint x: 624, endPoint y: 354, distance: 27.6
click at [624, 354] on div at bounding box center [623, 352] width 30 height 30
drag, startPoint x: 909, startPoint y: 359, endPoint x: 903, endPoint y: 351, distance: 10.1
click at [903, 351] on div at bounding box center [918, 352] width 30 height 30
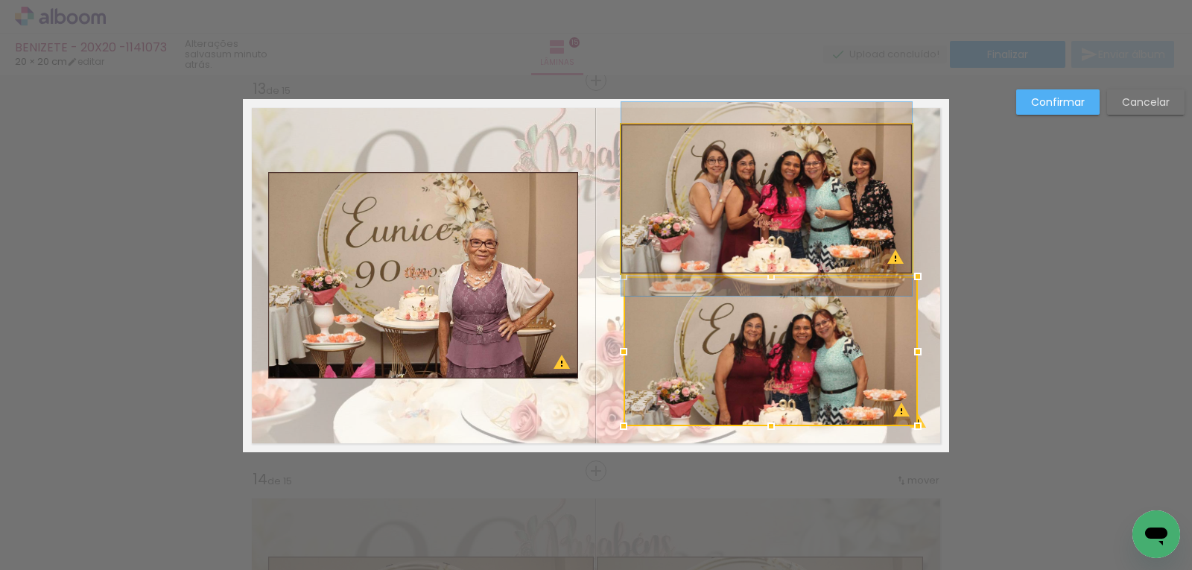
click at [895, 222] on quentale-photo at bounding box center [766, 198] width 290 height 149
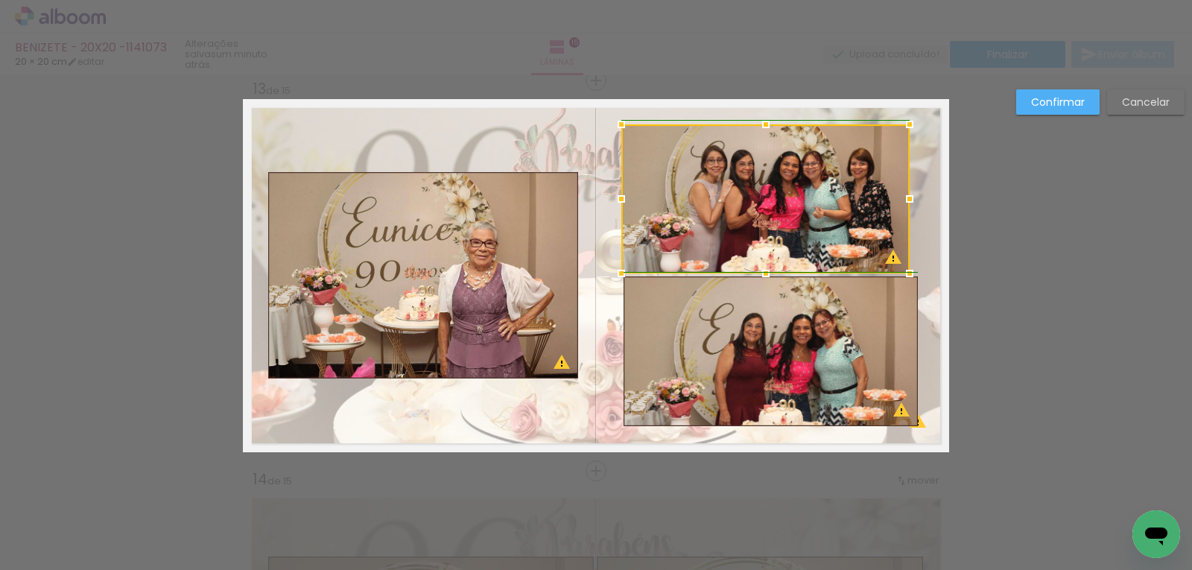
click at [914, 197] on div at bounding box center [909, 199] width 30 height 30
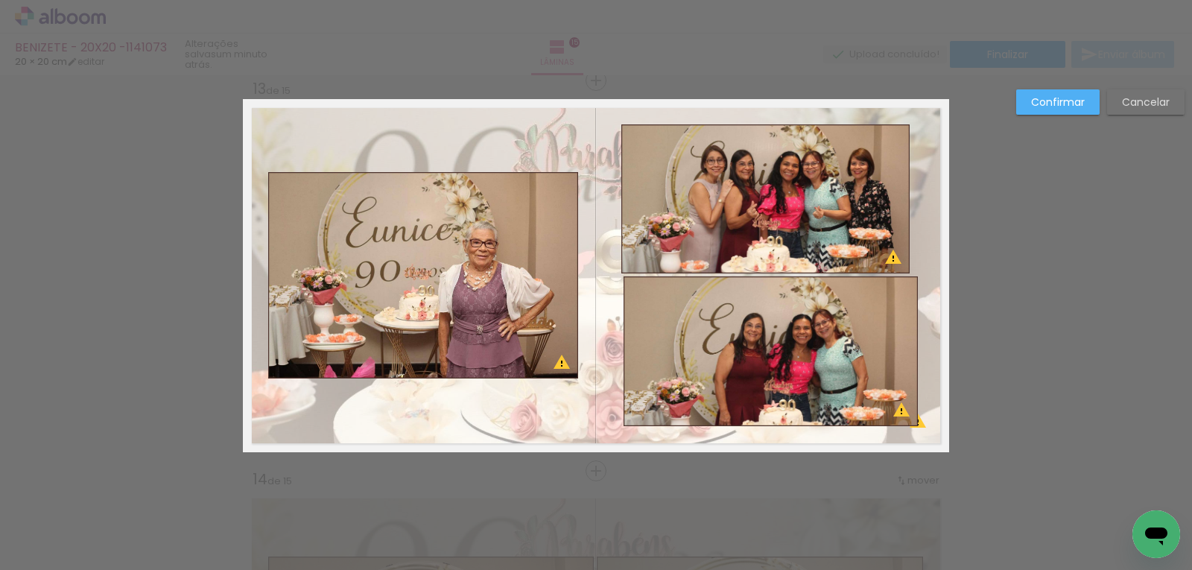
click at [896, 313] on quentale-photo at bounding box center [770, 351] width 294 height 150
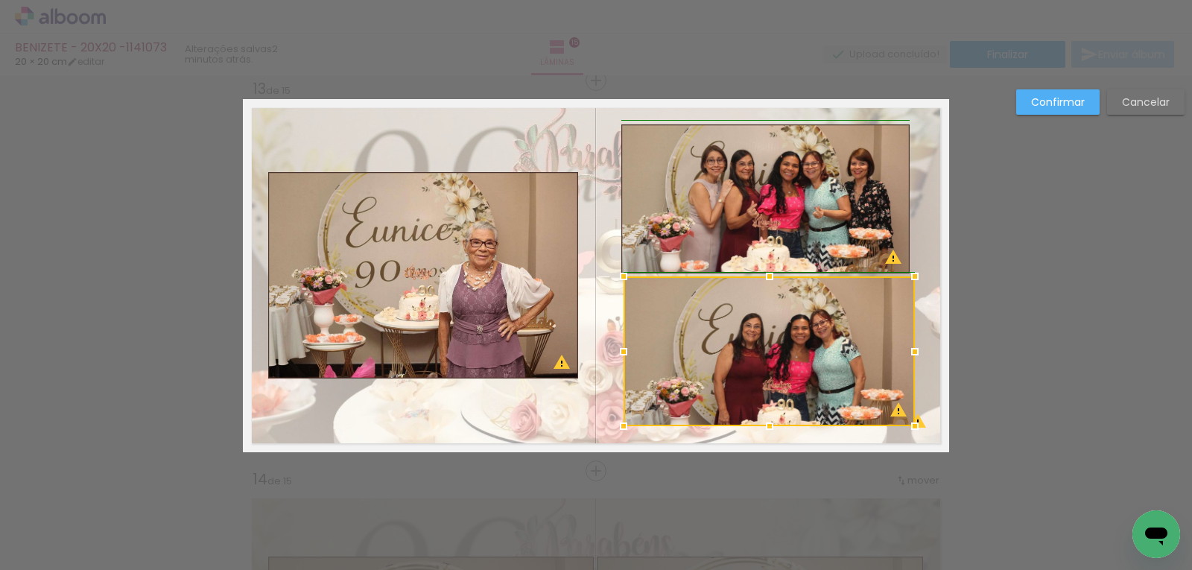
drag, startPoint x: 911, startPoint y: 351, endPoint x: 902, endPoint y: 349, distance: 9.1
click at [902, 350] on div at bounding box center [915, 352] width 30 height 30
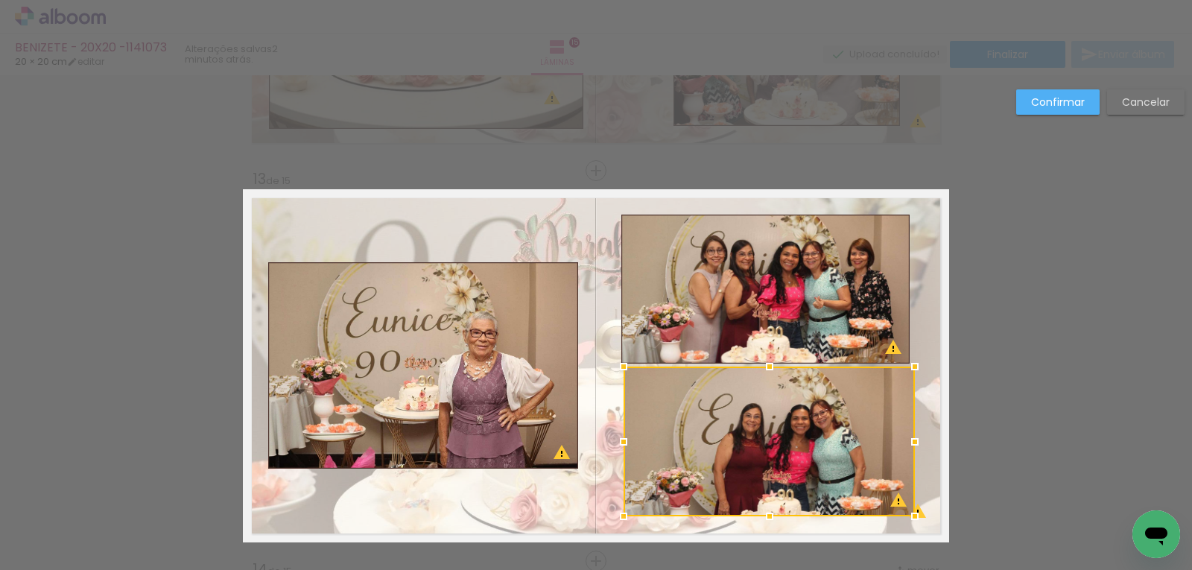
scroll to position [4777, 0]
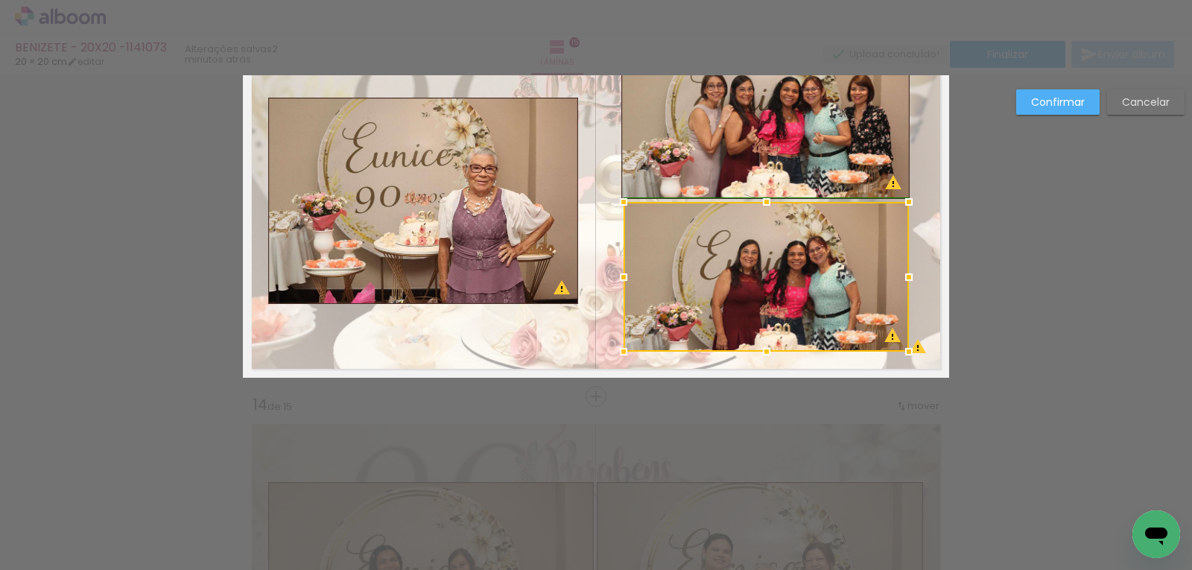
click at [904, 205] on div at bounding box center [909, 202] width 30 height 30
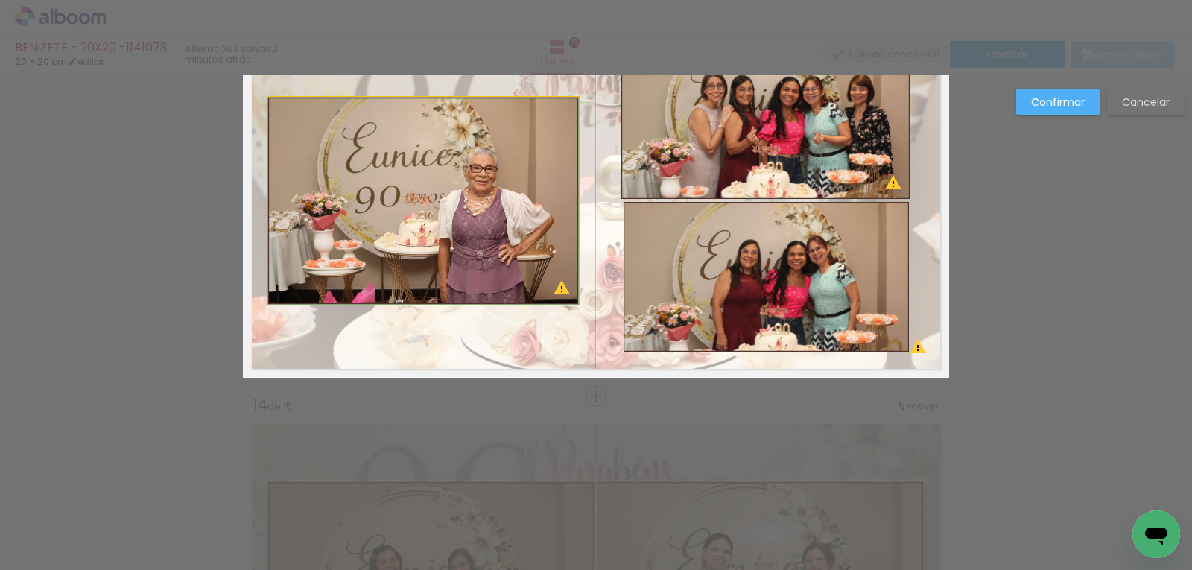
drag, startPoint x: 520, startPoint y: 255, endPoint x: 472, endPoint y: 289, distance: 58.3
click at [522, 255] on quentale-photo at bounding box center [423, 201] width 310 height 206
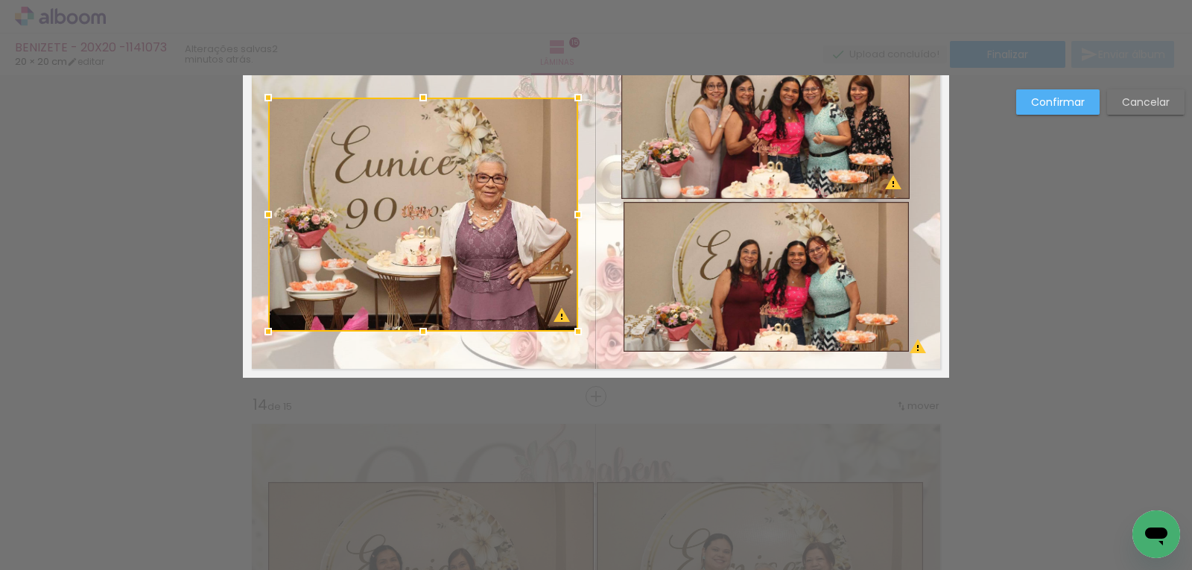
drag, startPoint x: 415, startPoint y: 306, endPoint x: 419, endPoint y: 334, distance: 27.8
click at [419, 334] on div at bounding box center [423, 332] width 30 height 30
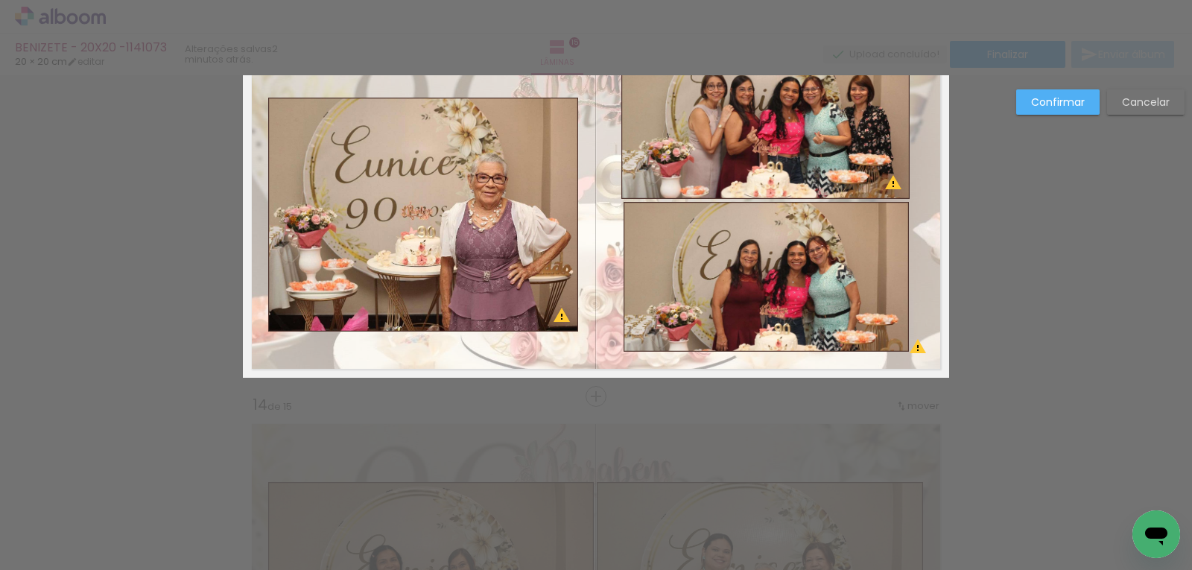
click at [430, 118] on quentale-photo at bounding box center [423, 215] width 310 height 234
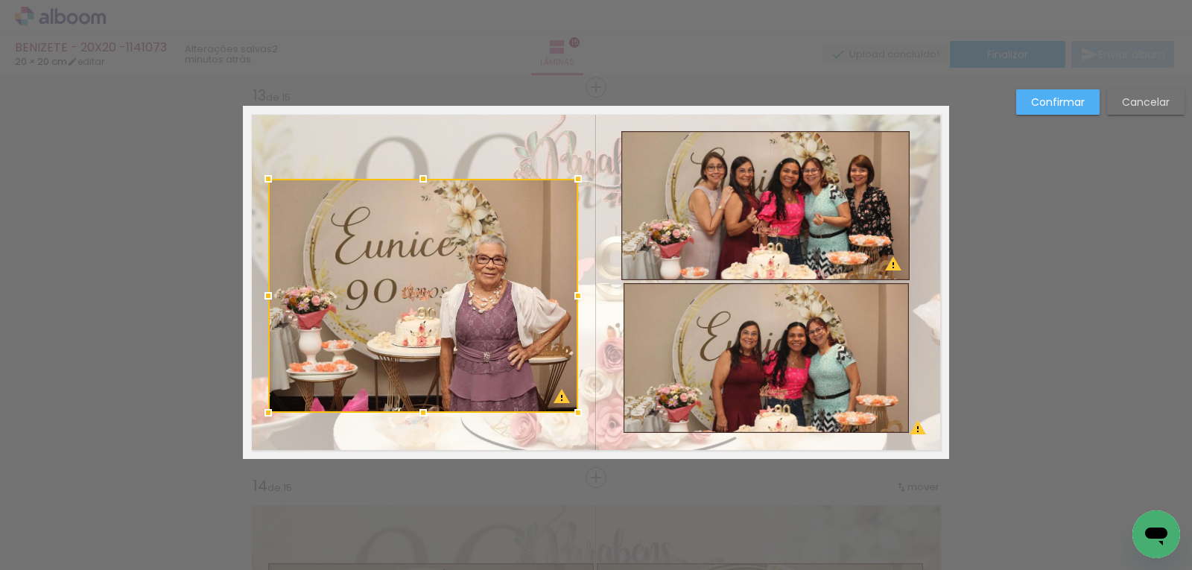
scroll to position [4628, 0]
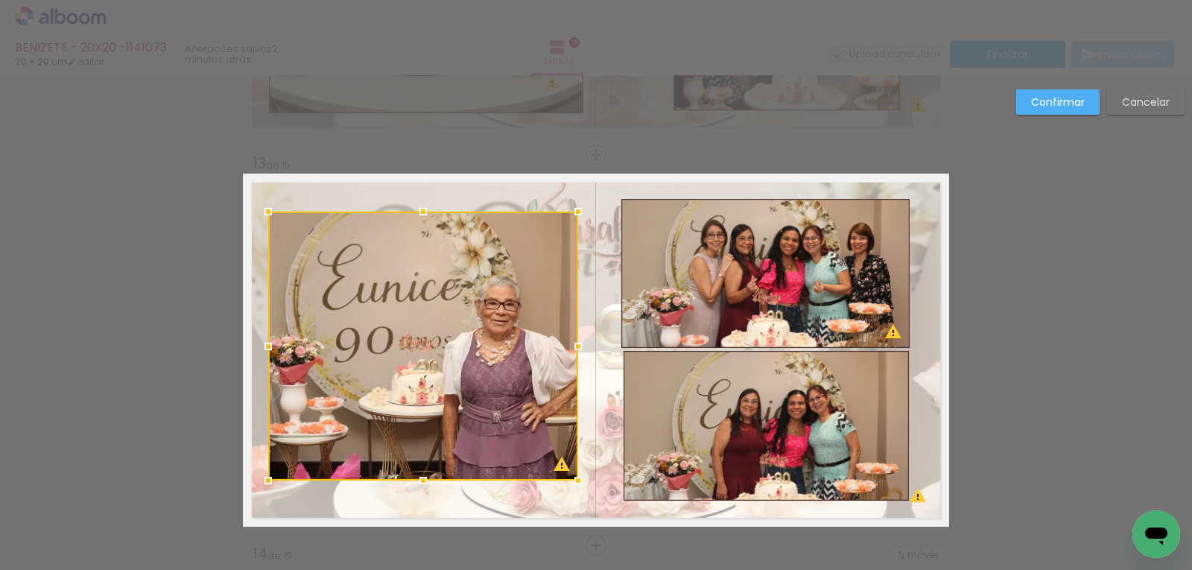
drag, startPoint x: 417, startPoint y: 245, endPoint x: 419, endPoint y: 210, distance: 35.1
click at [419, 210] on div at bounding box center [423, 212] width 30 height 30
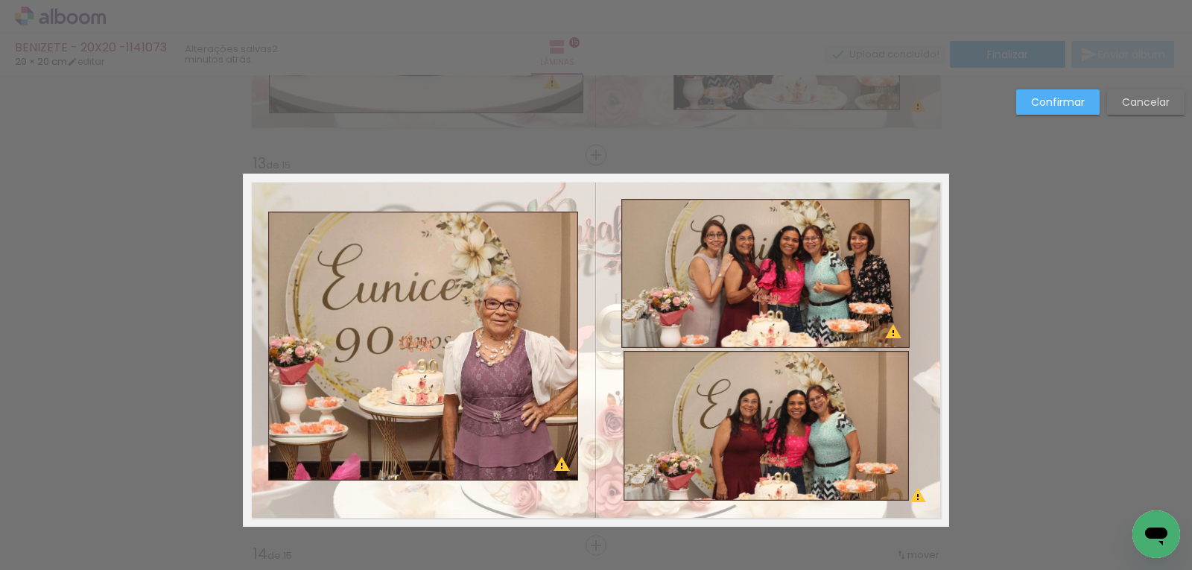
click at [0, 0] on slot "Confirmar" at bounding box center [0, 0] width 0 height 0
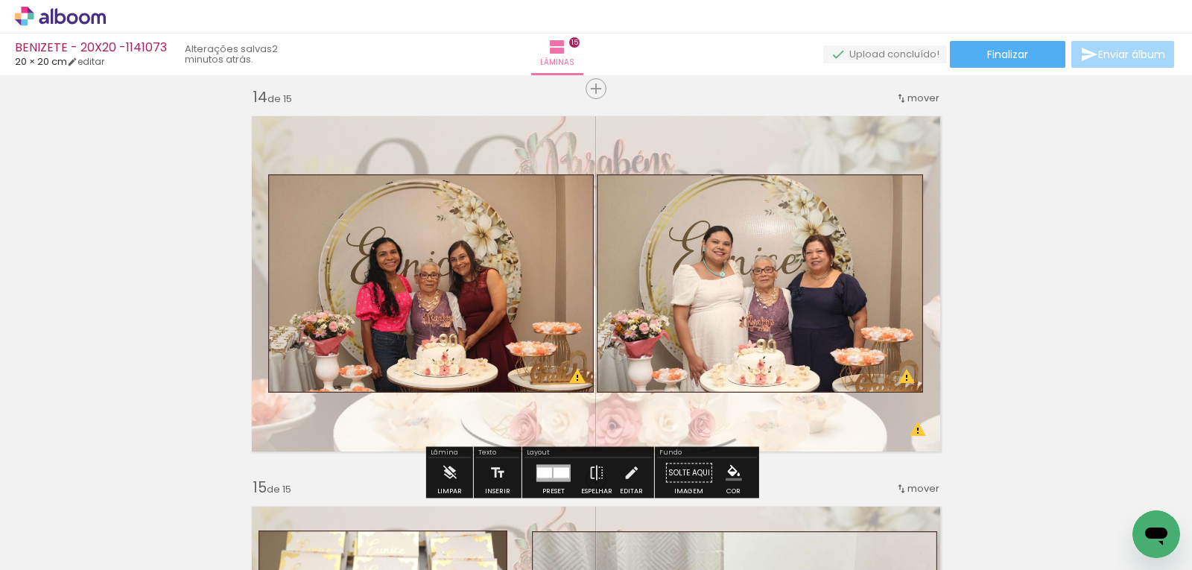
scroll to position [5074, 0]
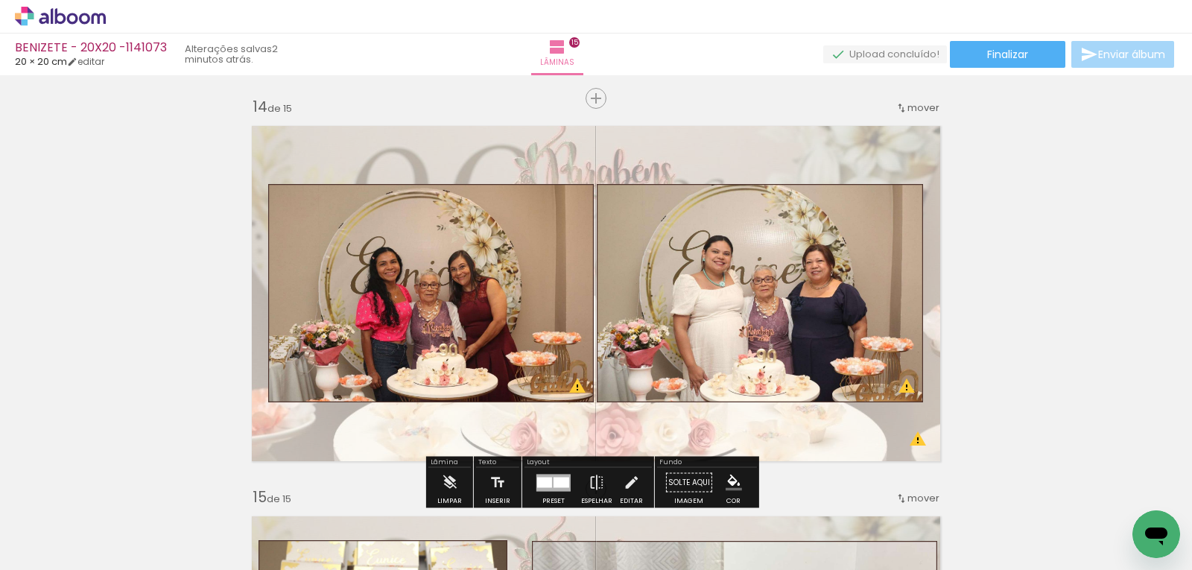
click at [747, 252] on quentale-photo at bounding box center [760, 293] width 326 height 218
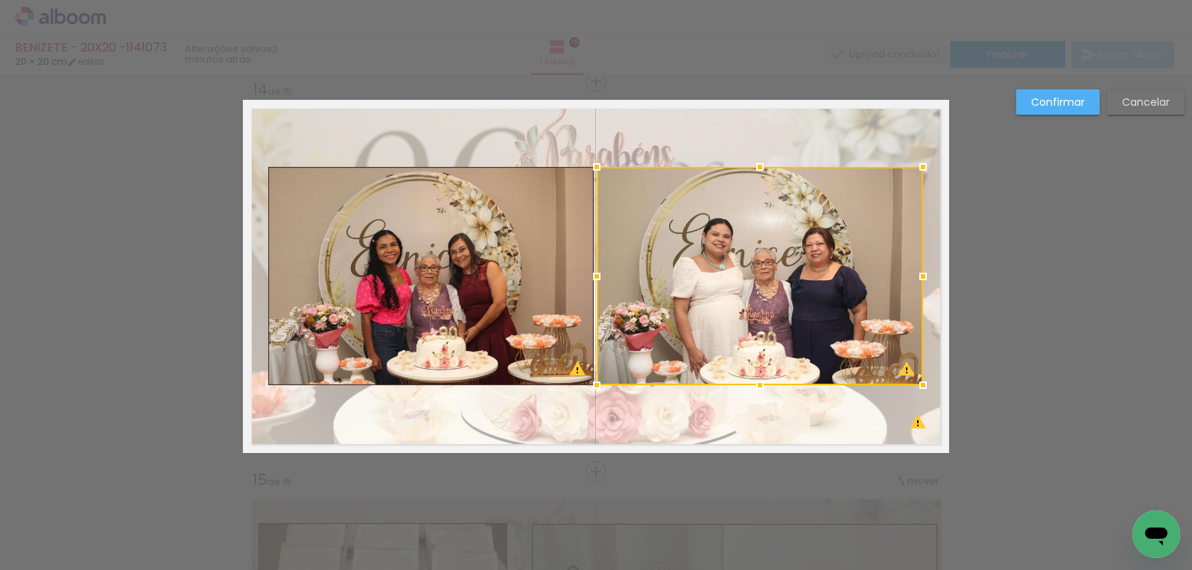
scroll to position [5092, 0]
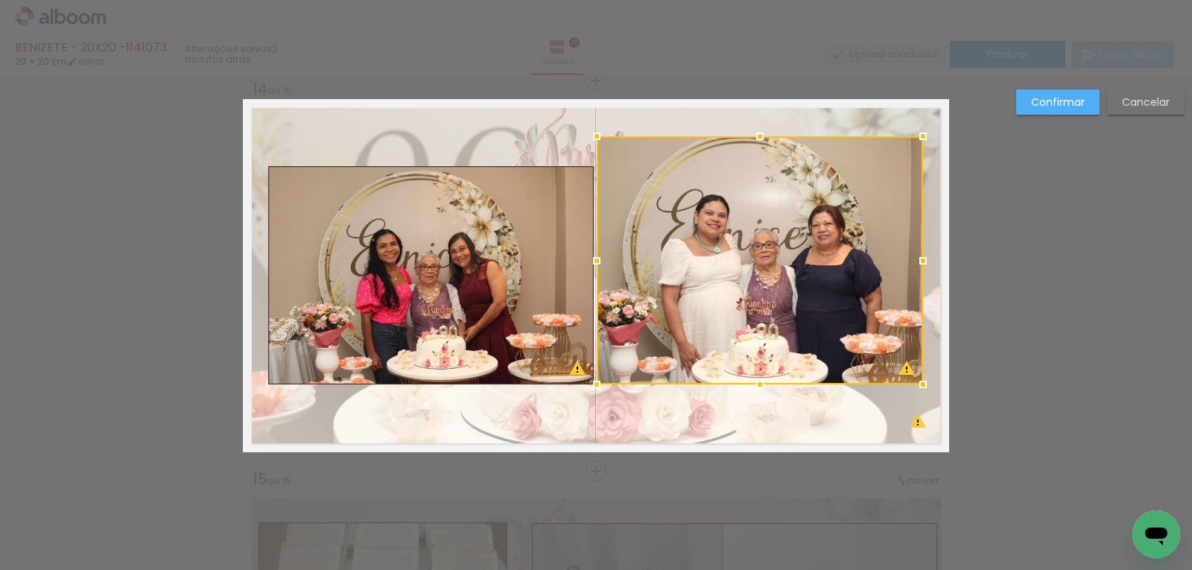
drag, startPoint x: 754, startPoint y: 165, endPoint x: 760, endPoint y: 135, distance: 30.4
click at [760, 135] on div at bounding box center [760, 136] width 30 height 30
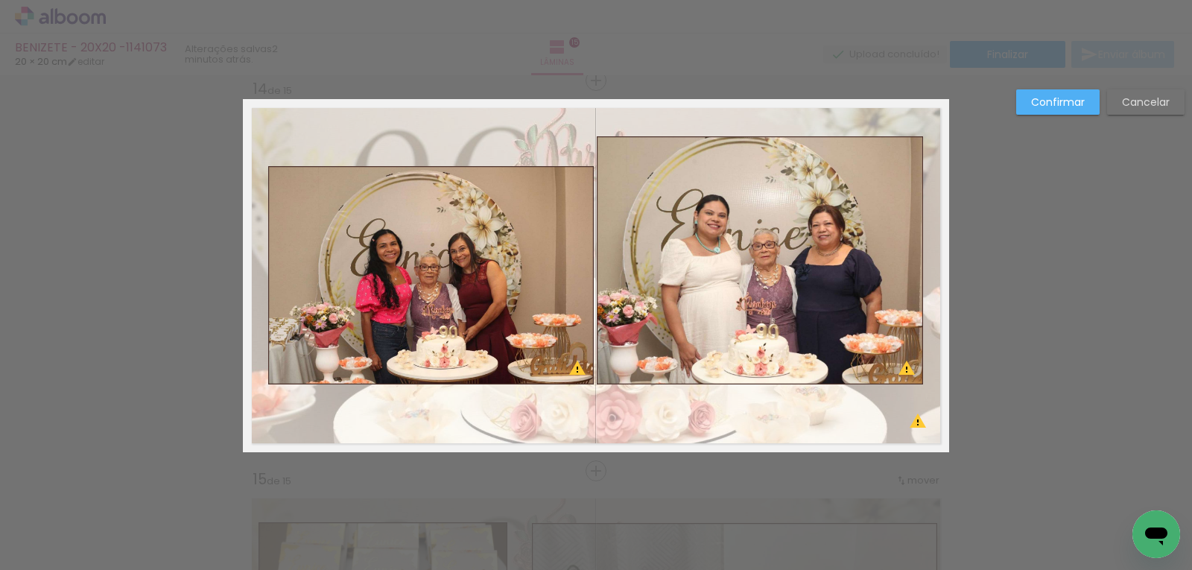
click at [755, 389] on quentale-layouter at bounding box center [596, 275] width 706 height 353
click at [766, 349] on quentale-photo at bounding box center [760, 260] width 326 height 248
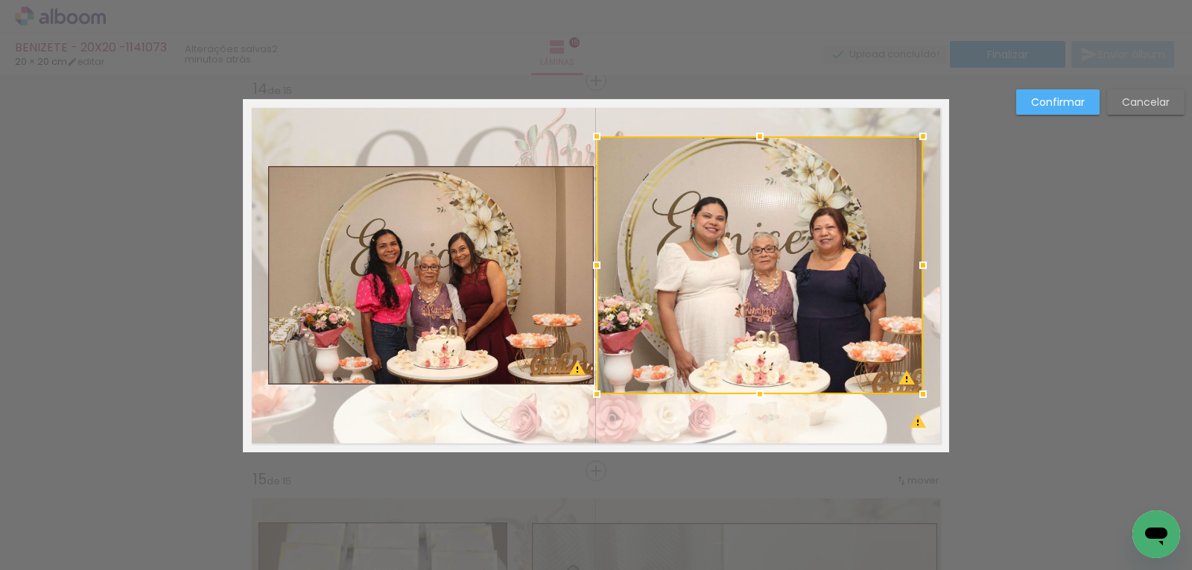
drag, startPoint x: 757, startPoint y: 388, endPoint x: 757, endPoint y: 398, distance: 9.7
click at [757, 398] on div at bounding box center [760, 394] width 30 height 30
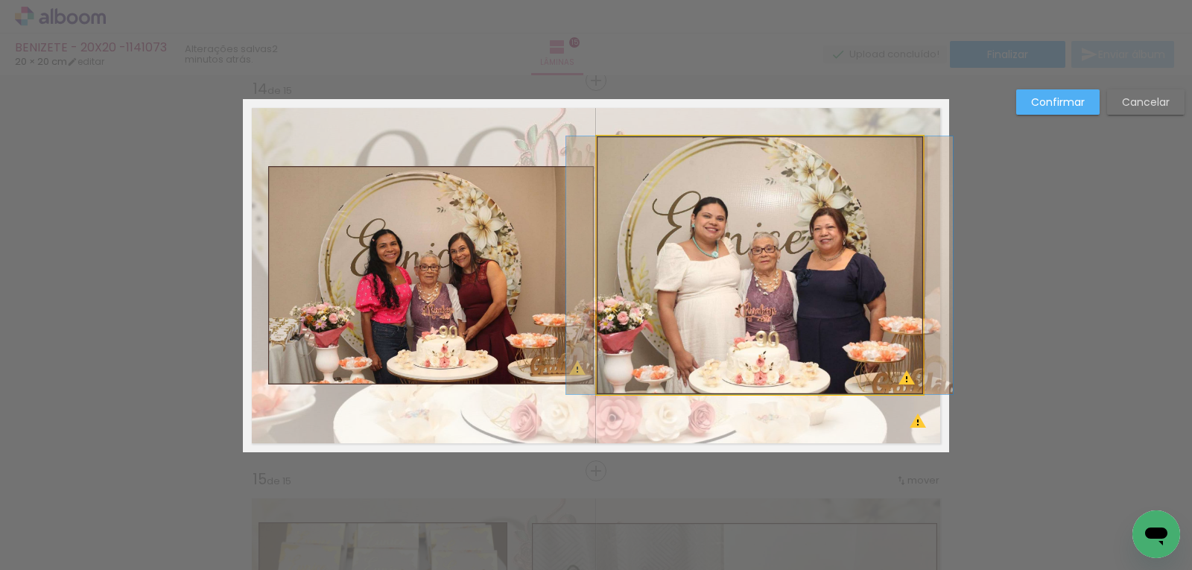
click at [757, 309] on quentale-photo at bounding box center [760, 265] width 326 height 258
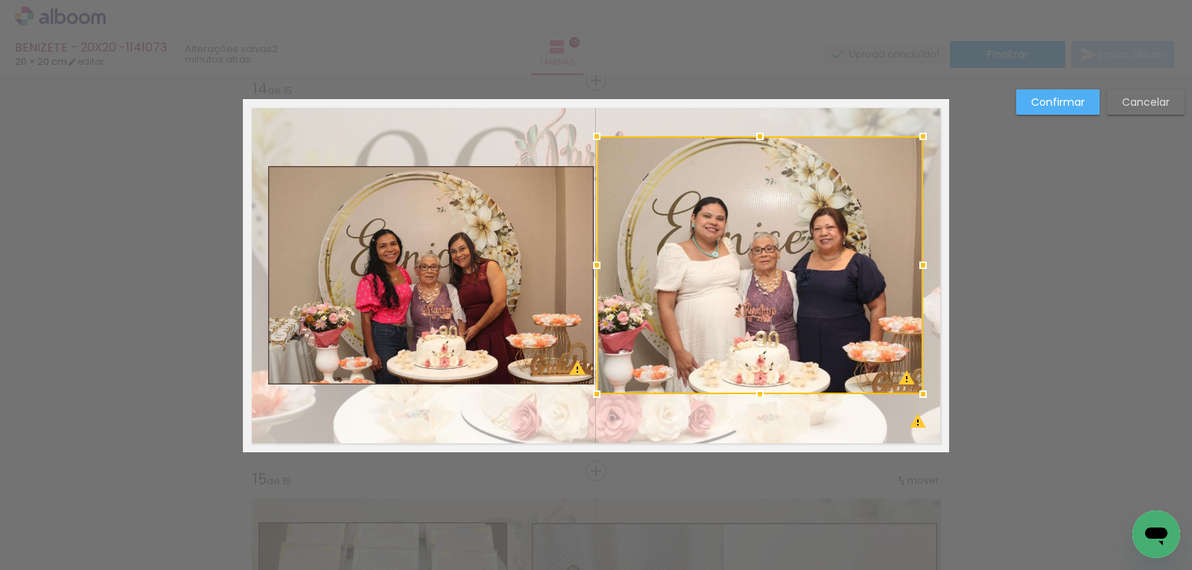
click at [756, 272] on div at bounding box center [760, 265] width 326 height 258
click at [753, 261] on div at bounding box center [760, 265] width 326 height 258
click at [752, 261] on div at bounding box center [760, 265] width 326 height 258
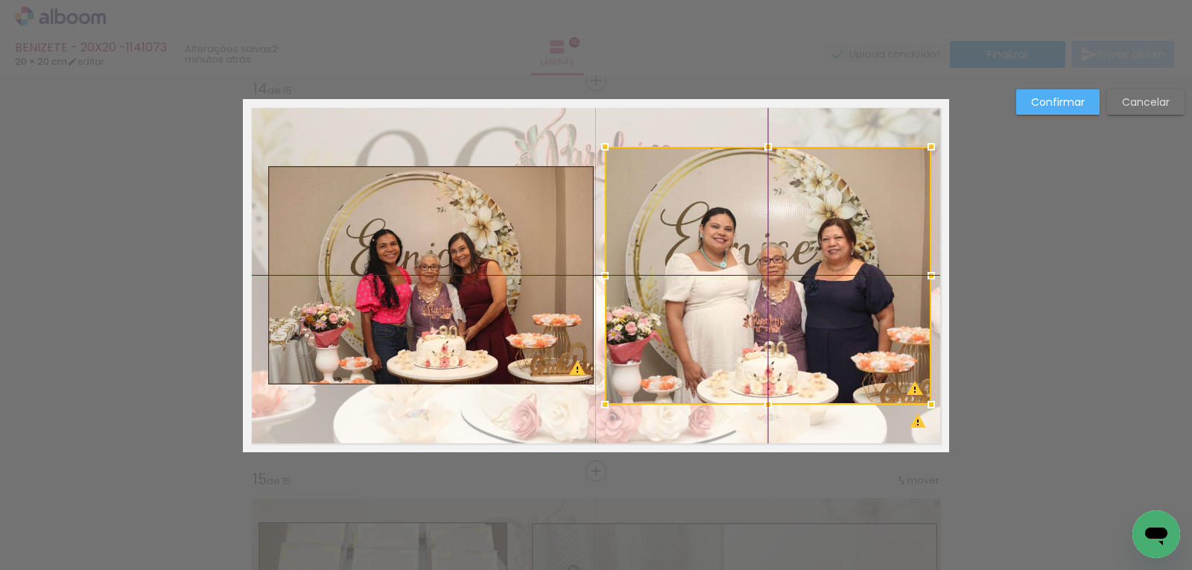
drag, startPoint x: 752, startPoint y: 261, endPoint x: 765, endPoint y: 262, distance: 12.7
click at [765, 262] on div at bounding box center [768, 276] width 326 height 258
click at [395, 297] on quentale-photo at bounding box center [430, 275] width 325 height 218
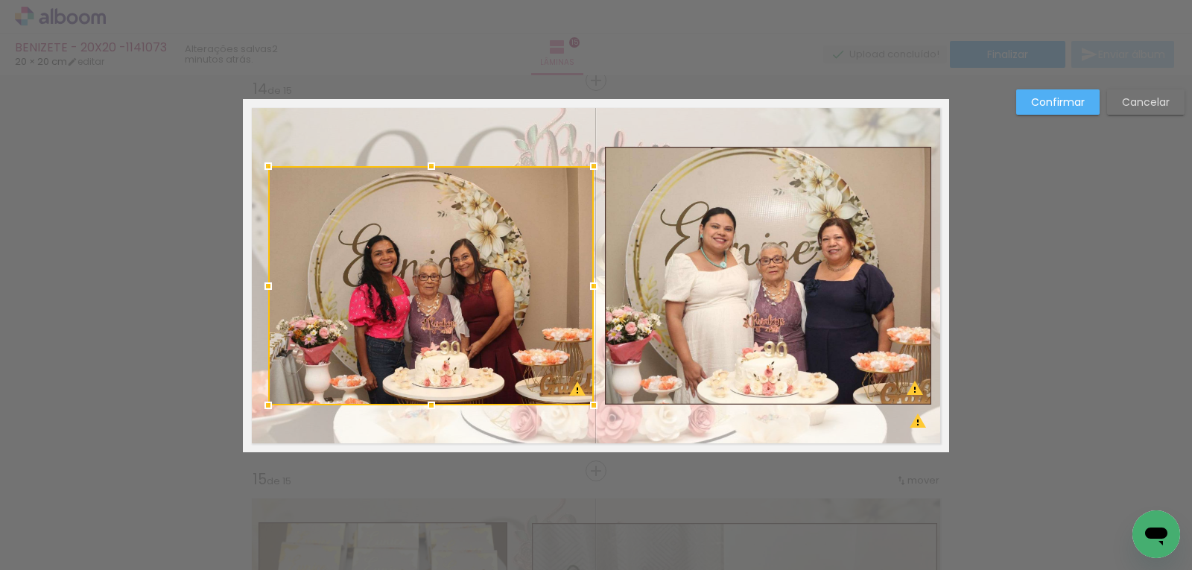
drag, startPoint x: 429, startPoint y: 384, endPoint x: 428, endPoint y: 413, distance: 29.8
click at [428, 413] on div at bounding box center [431, 405] width 30 height 30
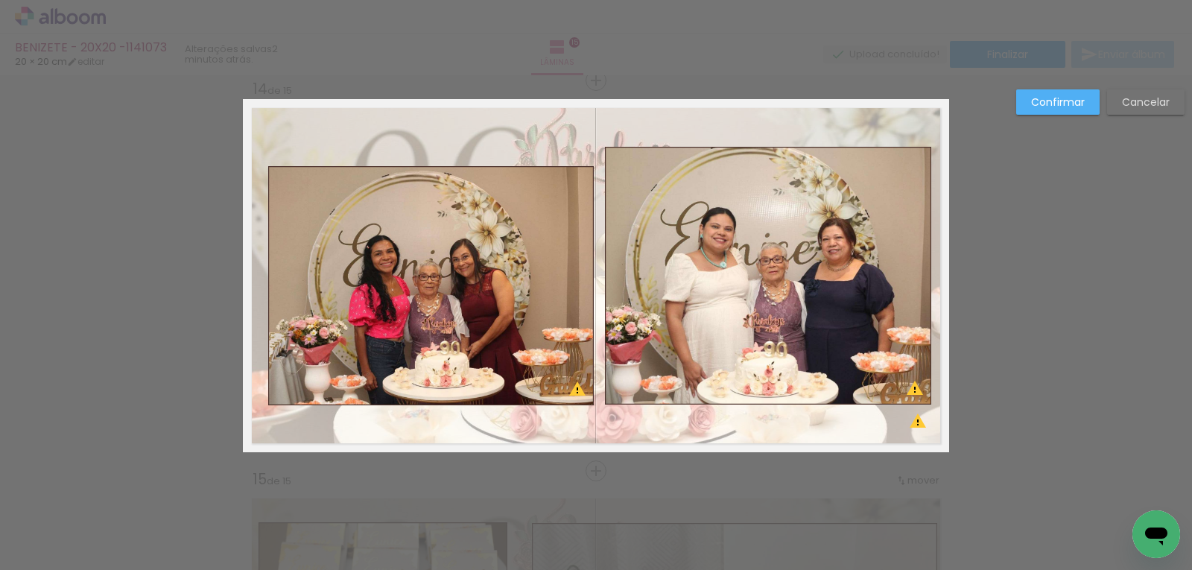
click at [411, 186] on quentale-photo at bounding box center [430, 285] width 325 height 239
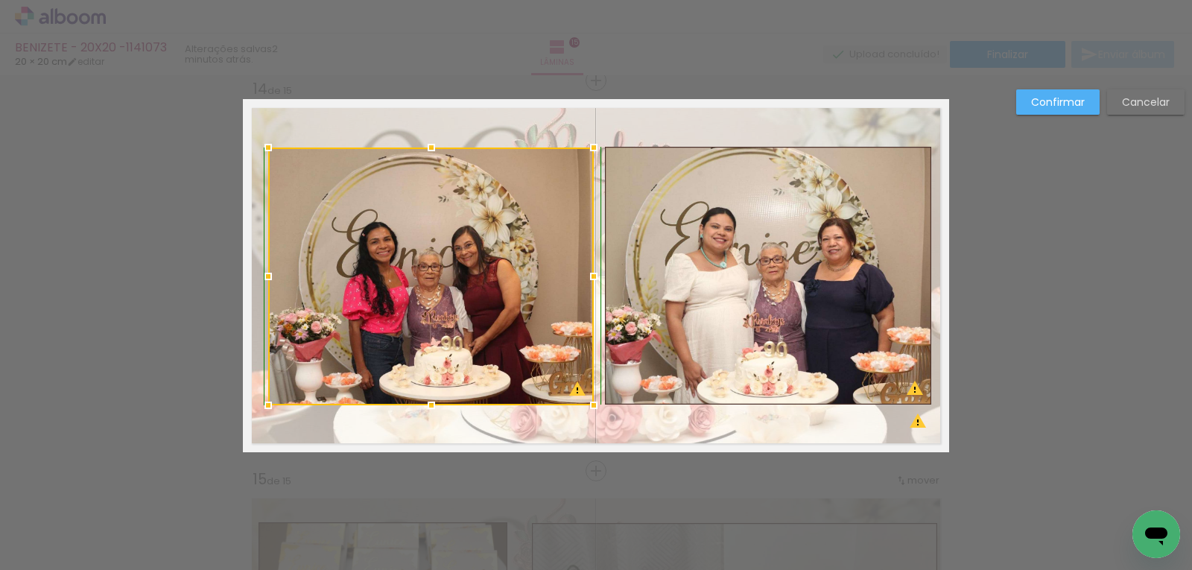
drag, startPoint x: 424, startPoint y: 168, endPoint x: 424, endPoint y: 153, distance: 15.6
click at [424, 153] on div at bounding box center [431, 148] width 30 height 30
click at [447, 255] on div at bounding box center [430, 276] width 325 height 258
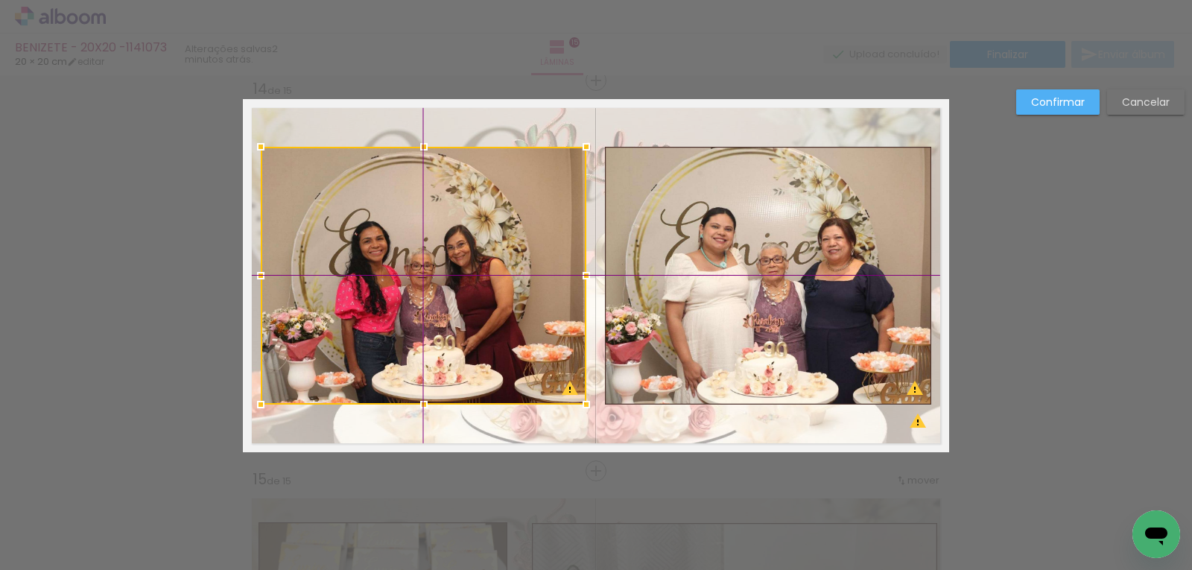
drag, startPoint x: 451, startPoint y: 266, endPoint x: 442, endPoint y: 264, distance: 9.2
click at [442, 264] on div at bounding box center [423, 276] width 325 height 258
drag, startPoint x: 1063, startPoint y: 102, endPoint x: 935, endPoint y: 279, distance: 219.1
click at [0, 0] on slot "Confirmar" at bounding box center [0, 0] width 0 height 0
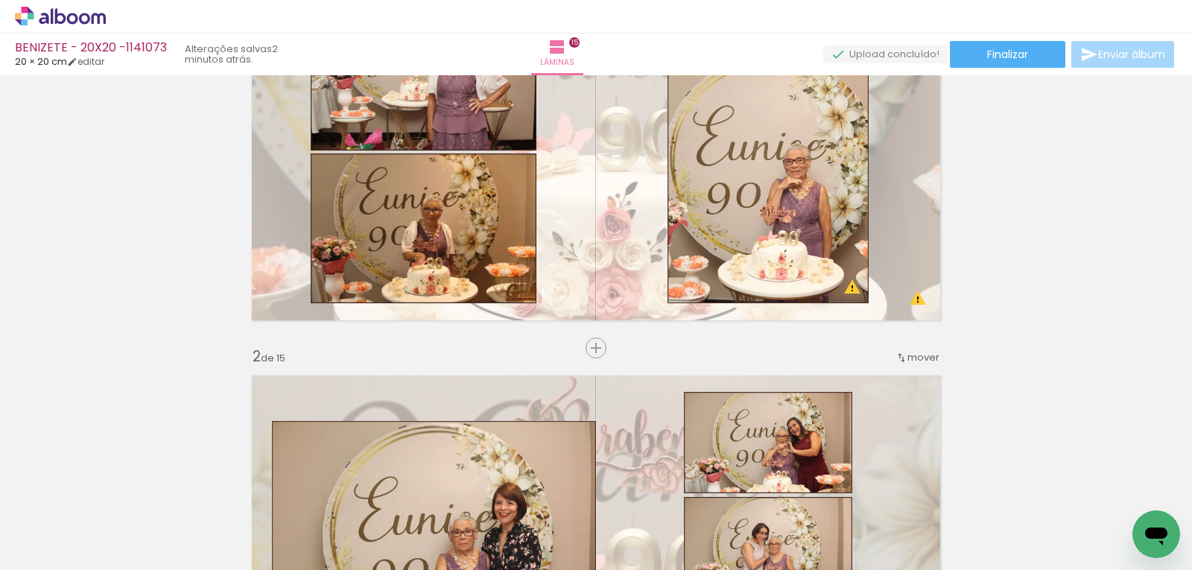
scroll to position [0, 0]
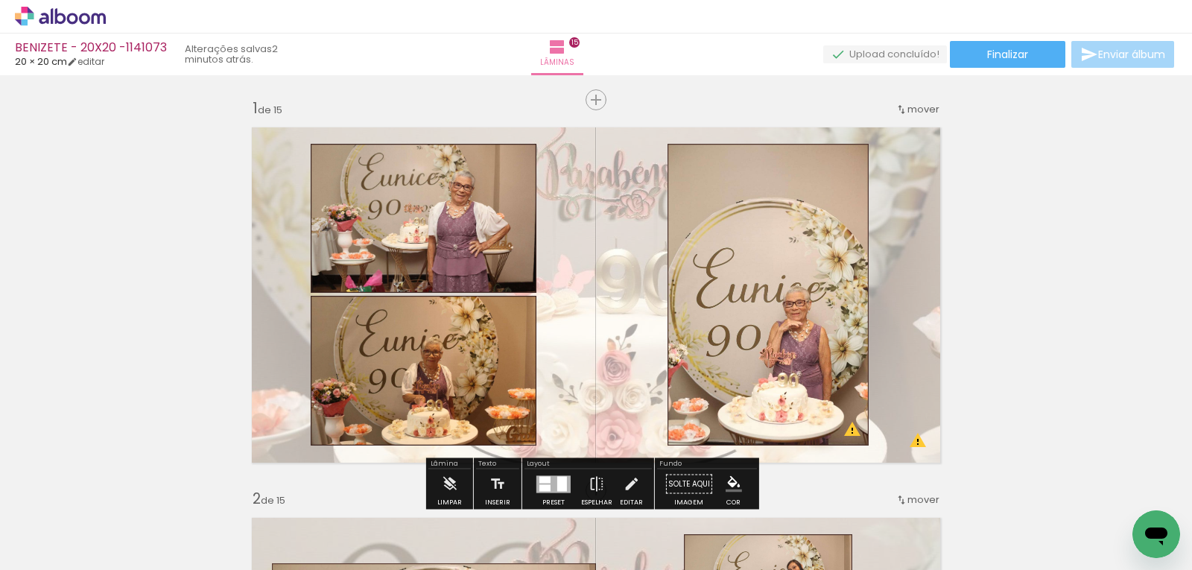
click at [761, 320] on quentale-photo at bounding box center [767, 295] width 201 height 302
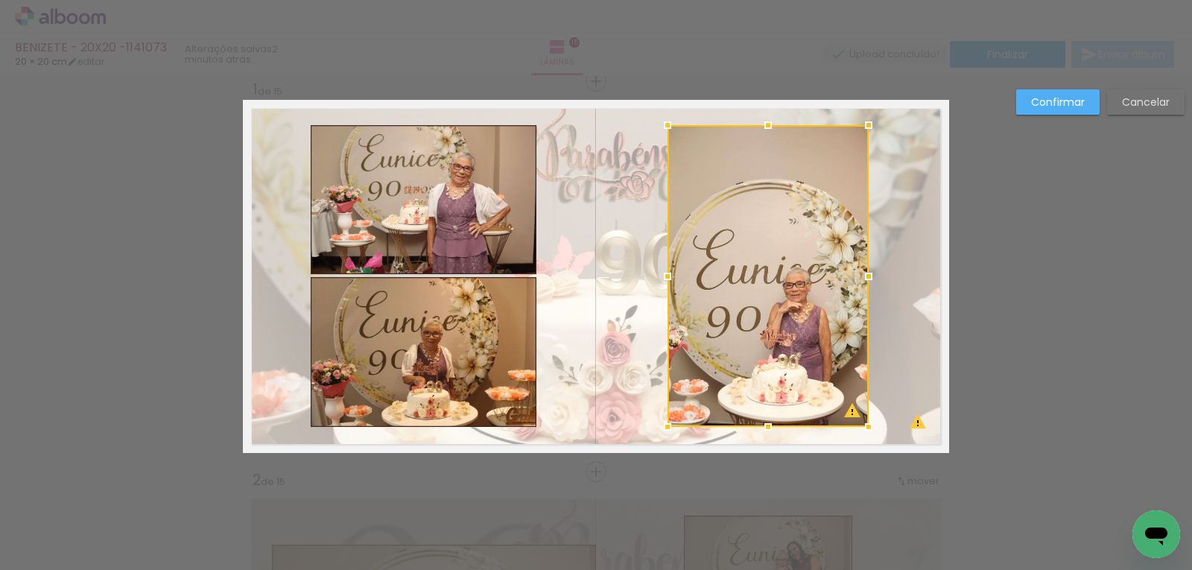
scroll to position [19, 0]
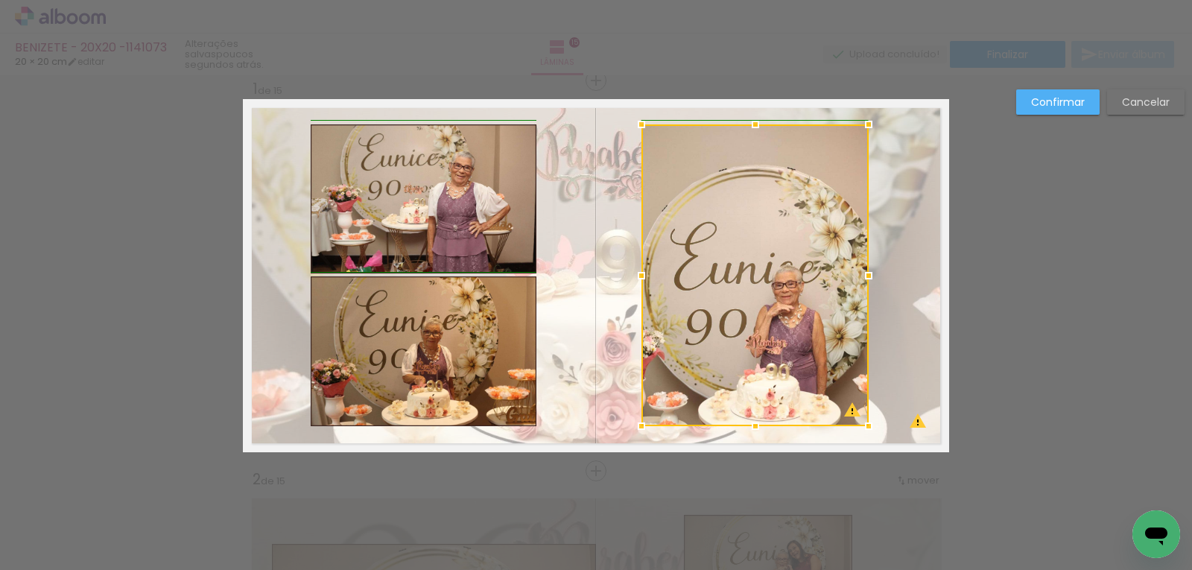
drag, startPoint x: 664, startPoint y: 277, endPoint x: 643, endPoint y: 276, distance: 20.9
click at [643, 276] on div at bounding box center [641, 276] width 30 height 30
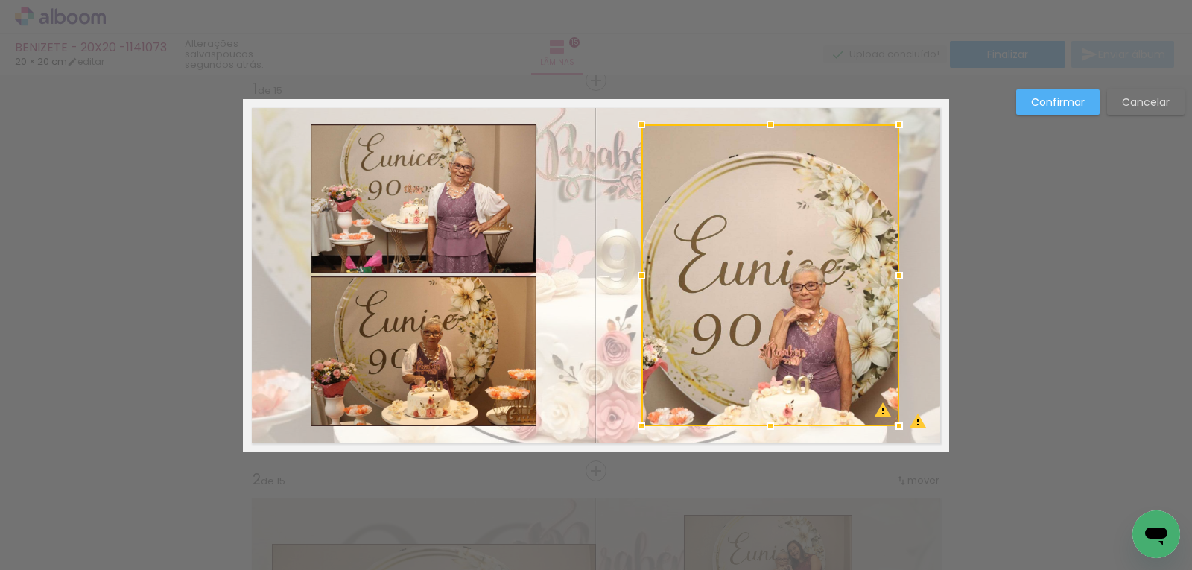
drag, startPoint x: 861, startPoint y: 279, endPoint x: 888, endPoint y: 277, distance: 26.9
click at [888, 277] on div at bounding box center [899, 276] width 30 height 30
click at [834, 281] on div at bounding box center [770, 275] width 258 height 302
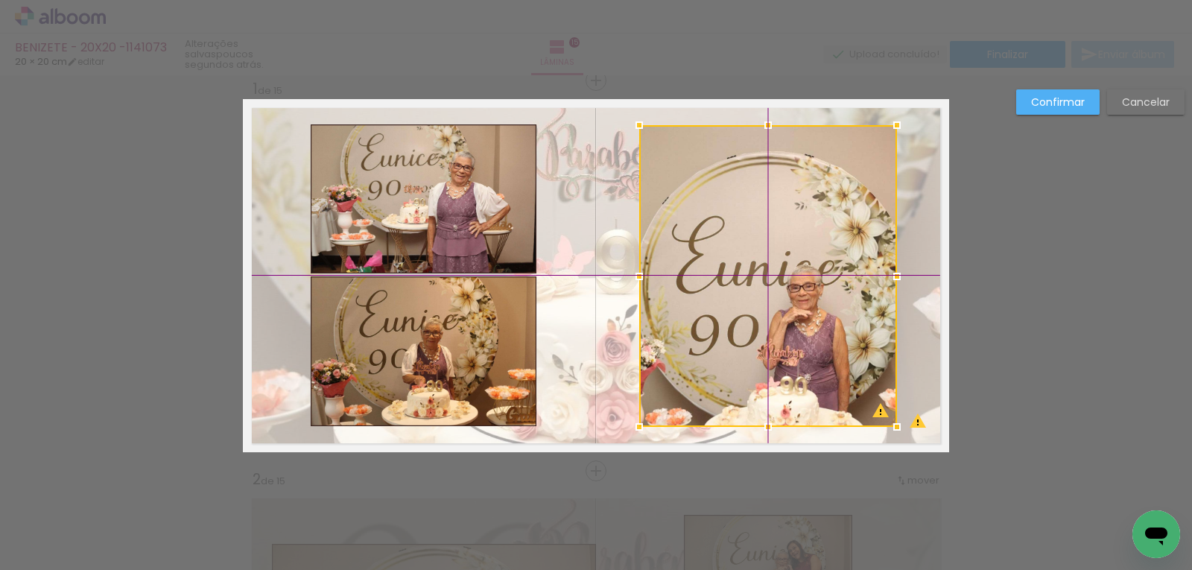
click at [827, 257] on div at bounding box center [768, 276] width 258 height 302
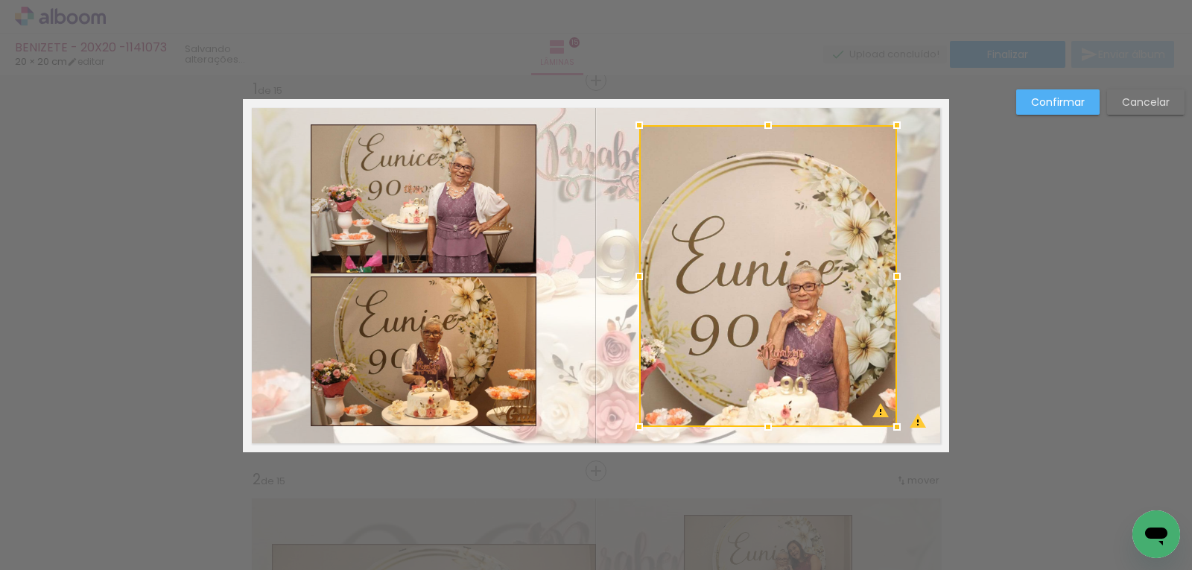
click at [811, 262] on div at bounding box center [768, 276] width 258 height 302
click at [0, 0] on slot "Confirmar" at bounding box center [0, 0] width 0 height 0
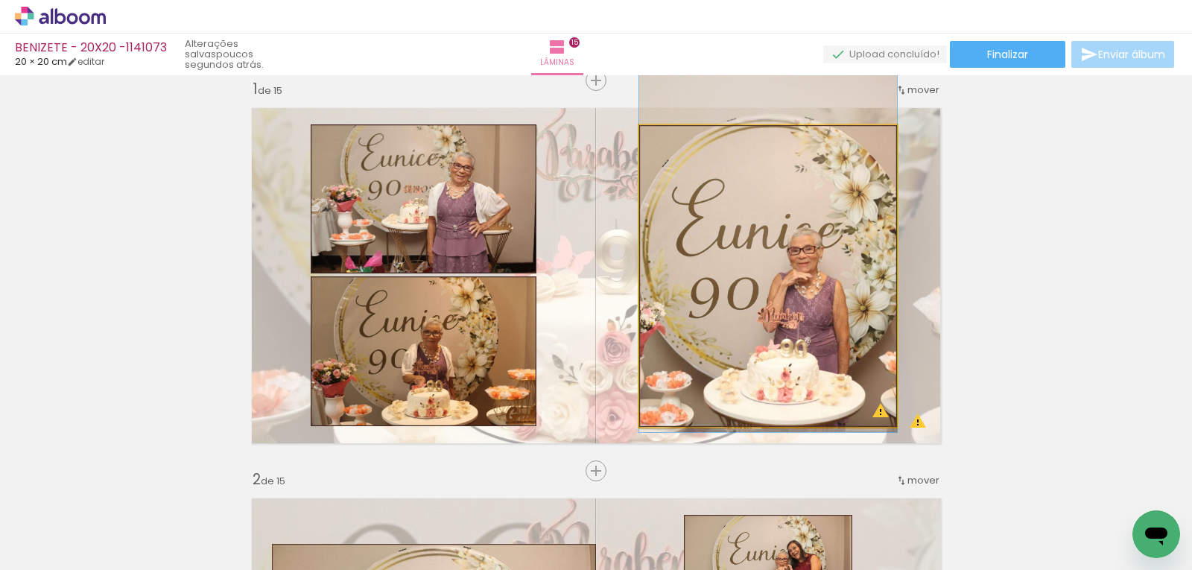
drag, startPoint x: 801, startPoint y: 269, endPoint x: 809, endPoint y: 232, distance: 38.3
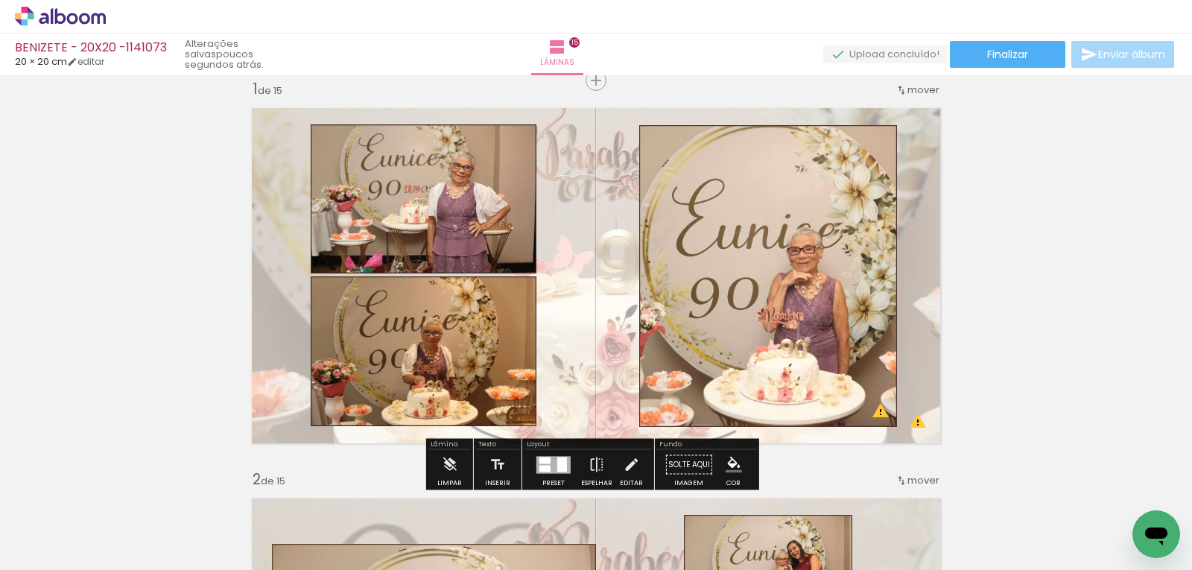
click at [820, 265] on quentale-photo at bounding box center [768, 276] width 258 height 302
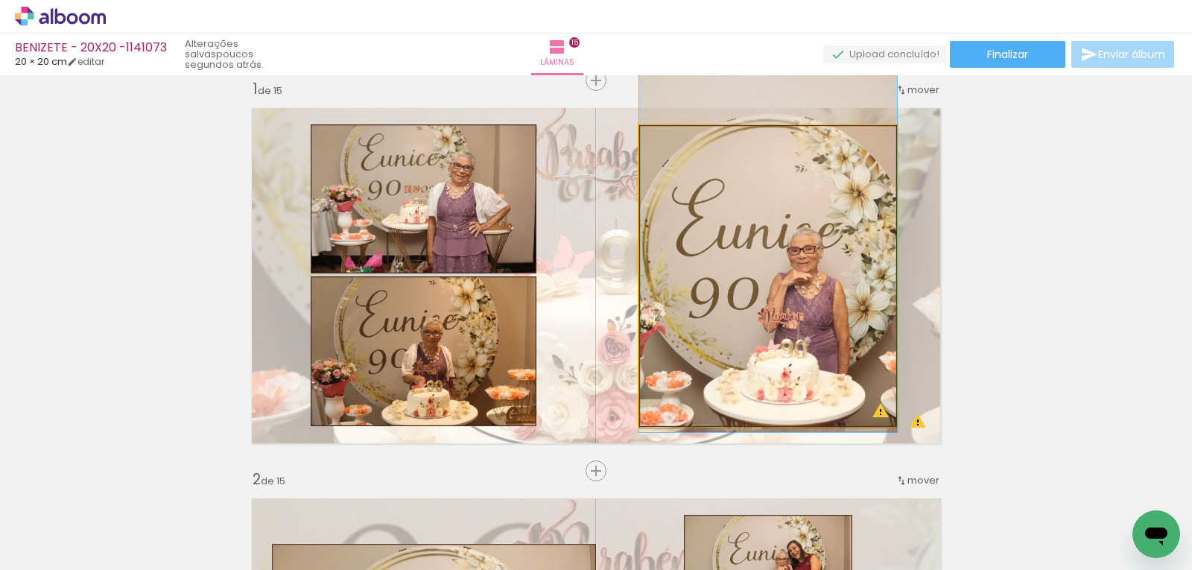
click at [874, 261] on quentale-photo at bounding box center [768, 276] width 258 height 302
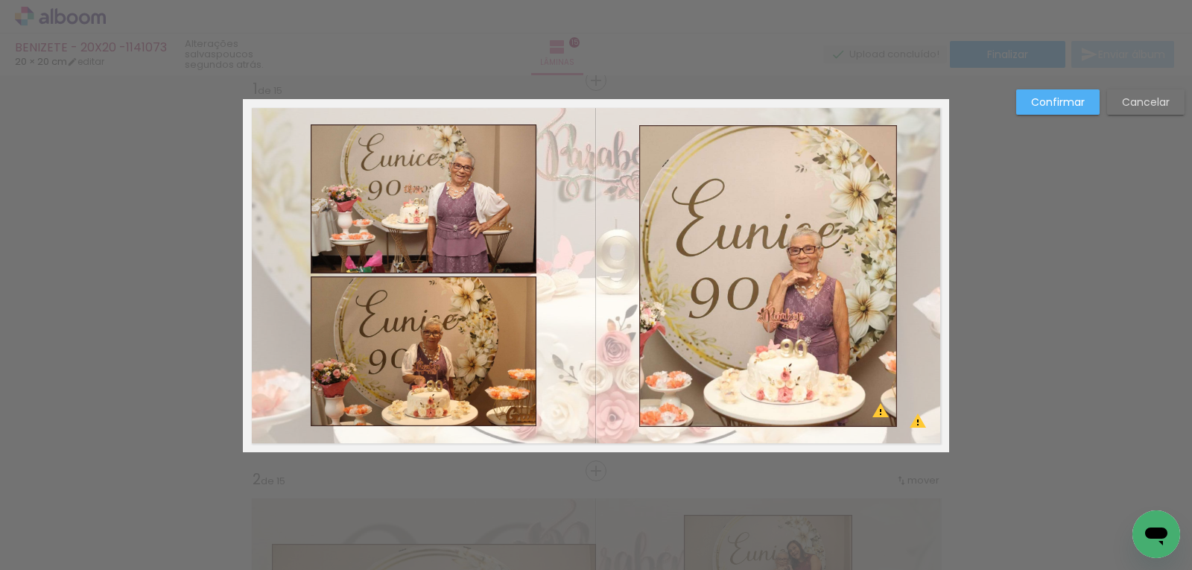
click at [855, 259] on quentale-photo at bounding box center [768, 276] width 258 height 302
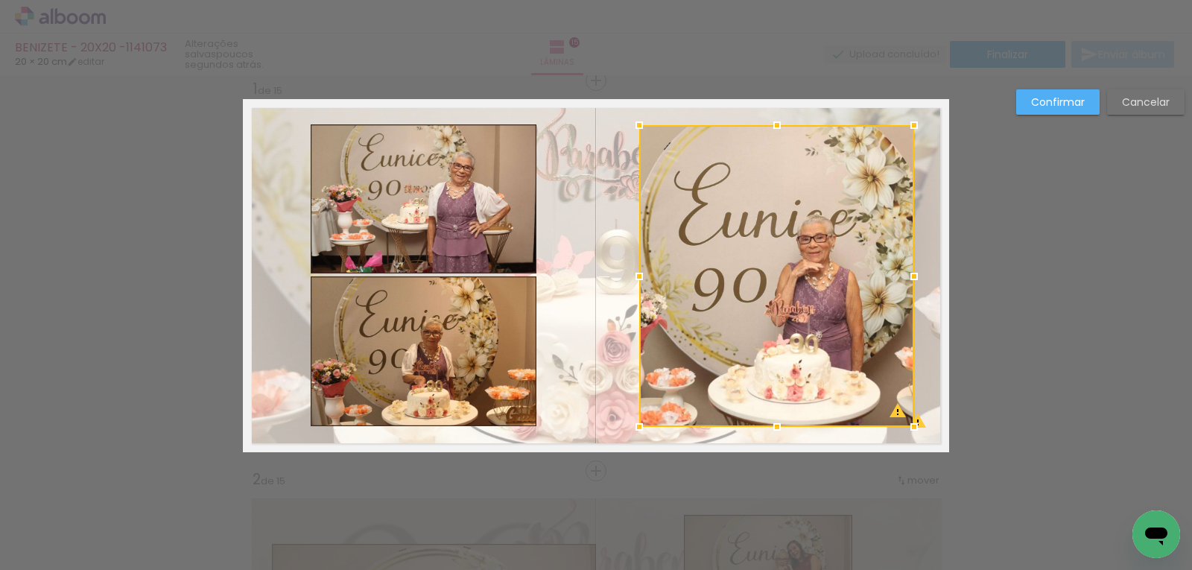
click at [900, 277] on div at bounding box center [914, 276] width 30 height 30
click at [468, 226] on quentale-photo at bounding box center [424, 198] width 226 height 149
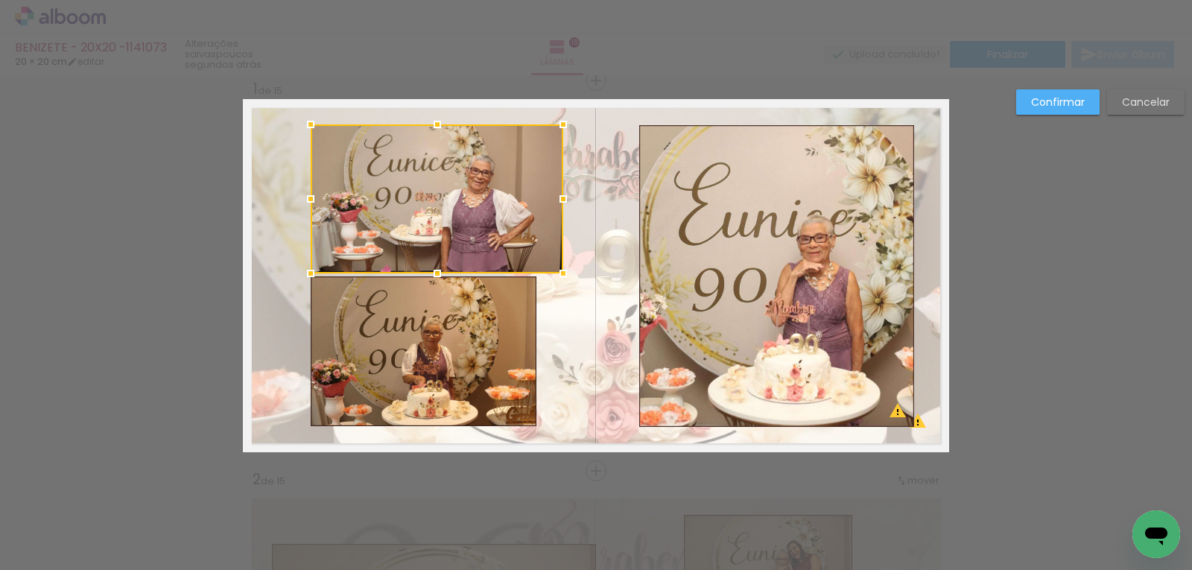
drag, startPoint x: 535, startPoint y: 199, endPoint x: 562, endPoint y: 196, distance: 27.0
click at [562, 196] on div at bounding box center [563, 199] width 30 height 30
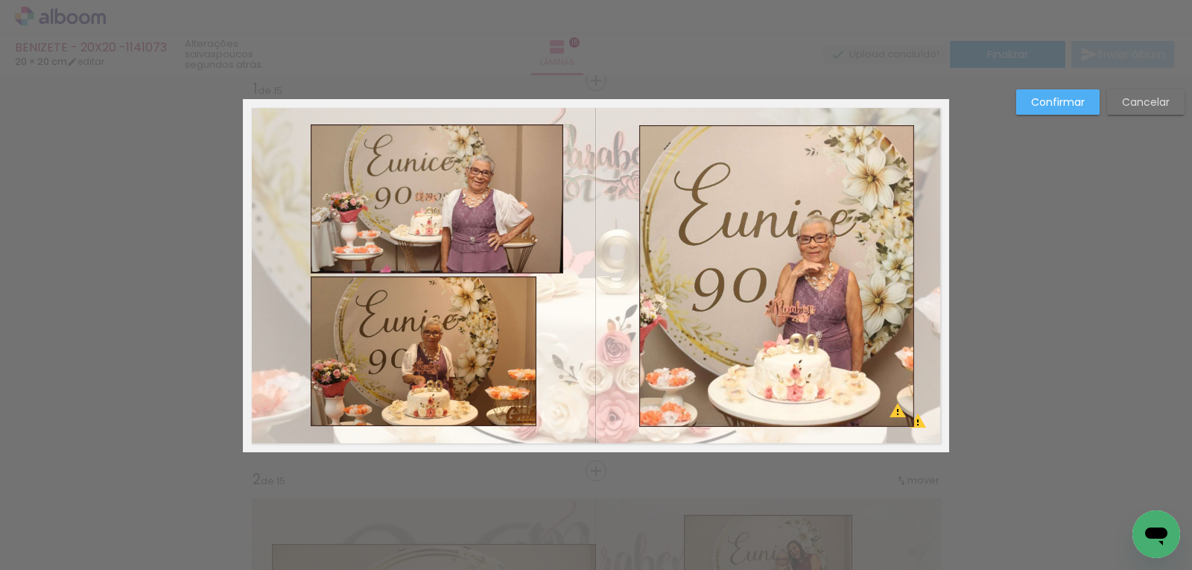
click at [340, 203] on quentale-photo at bounding box center [437, 198] width 252 height 149
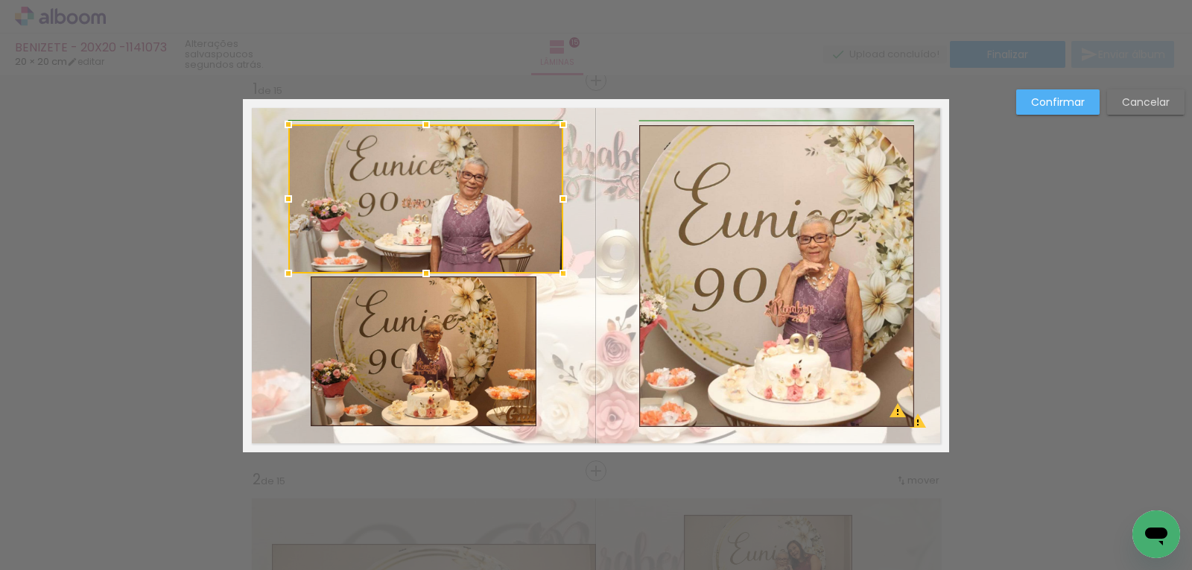
drag, startPoint x: 301, startPoint y: 197, endPoint x: 282, endPoint y: 197, distance: 18.6
click at [282, 197] on div at bounding box center [288, 199] width 30 height 30
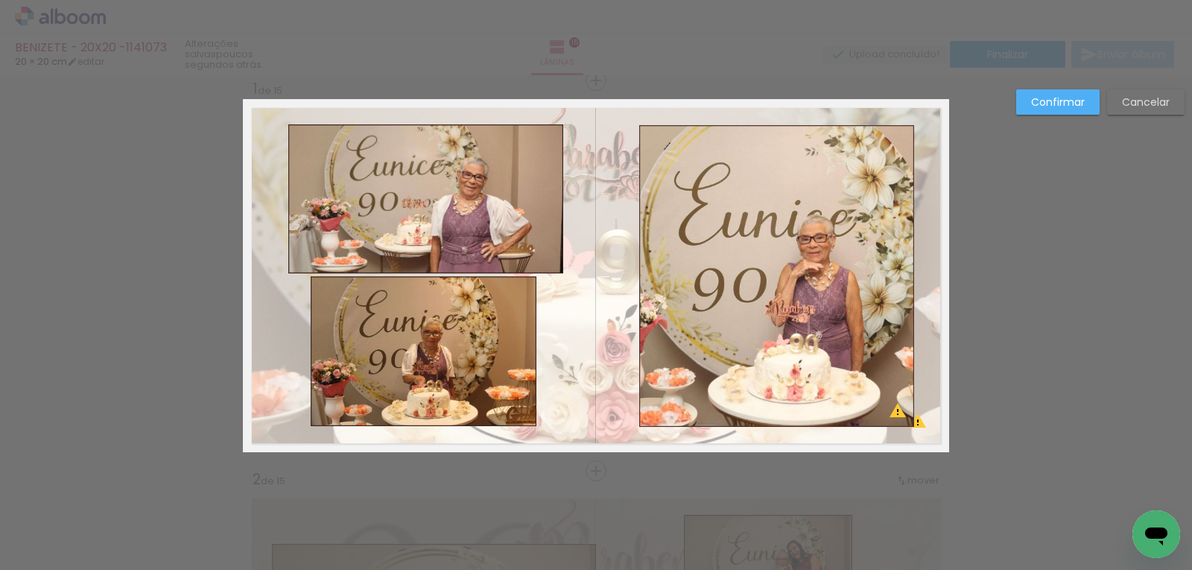
click at [412, 325] on quentale-photo at bounding box center [424, 351] width 226 height 150
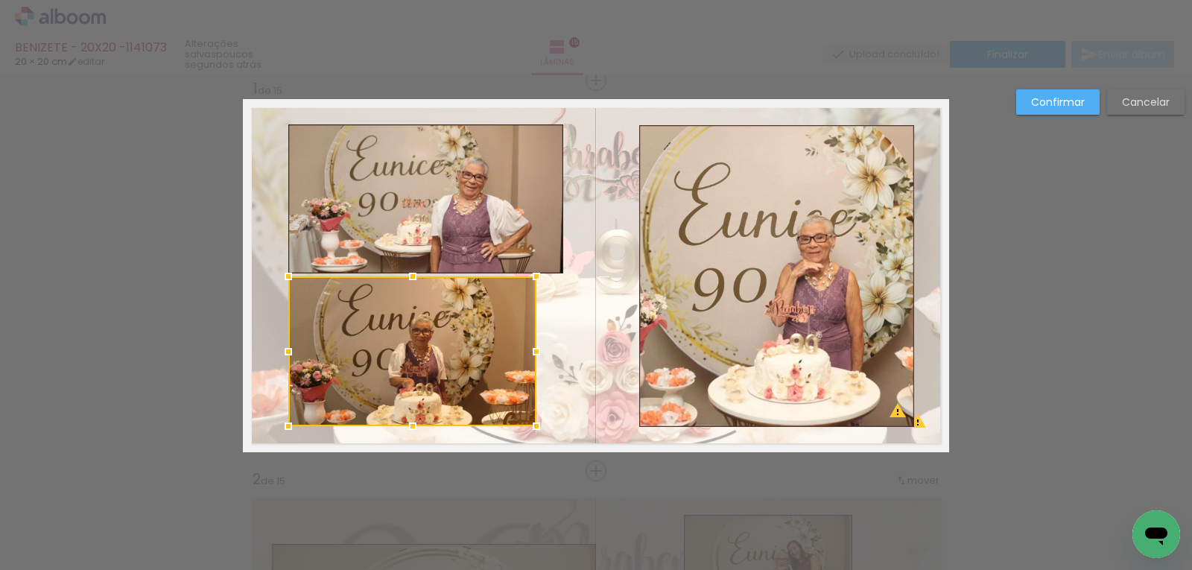
drag, startPoint x: 305, startPoint y: 350, endPoint x: 286, endPoint y: 350, distance: 19.4
click at [286, 350] on div at bounding box center [288, 352] width 30 height 30
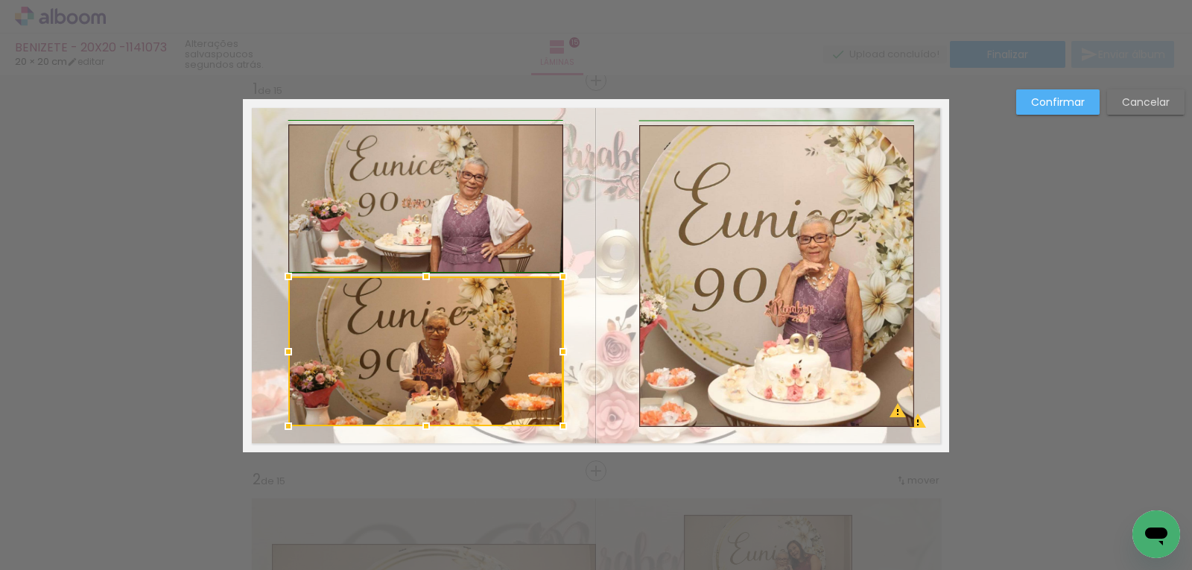
drag, startPoint x: 532, startPoint y: 352, endPoint x: 554, endPoint y: 352, distance: 22.4
click at [554, 352] on div at bounding box center [563, 352] width 30 height 30
click at [581, 310] on quentale-layouter at bounding box center [596, 275] width 706 height 353
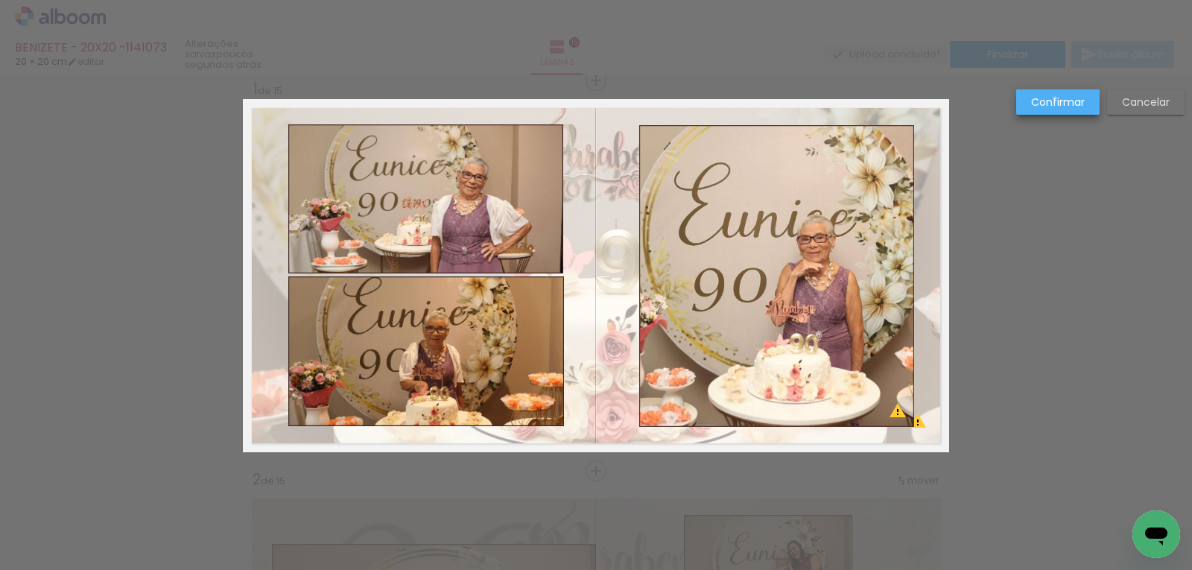
click at [0, 0] on slot "Confirmar" at bounding box center [0, 0] width 0 height 0
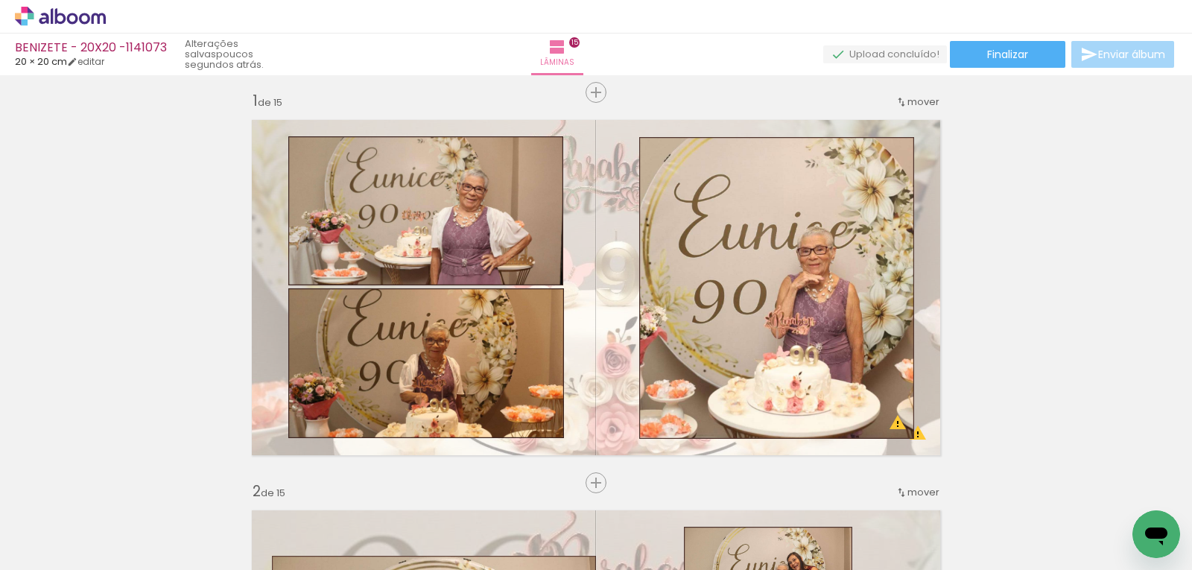
scroll to position [0, 0]
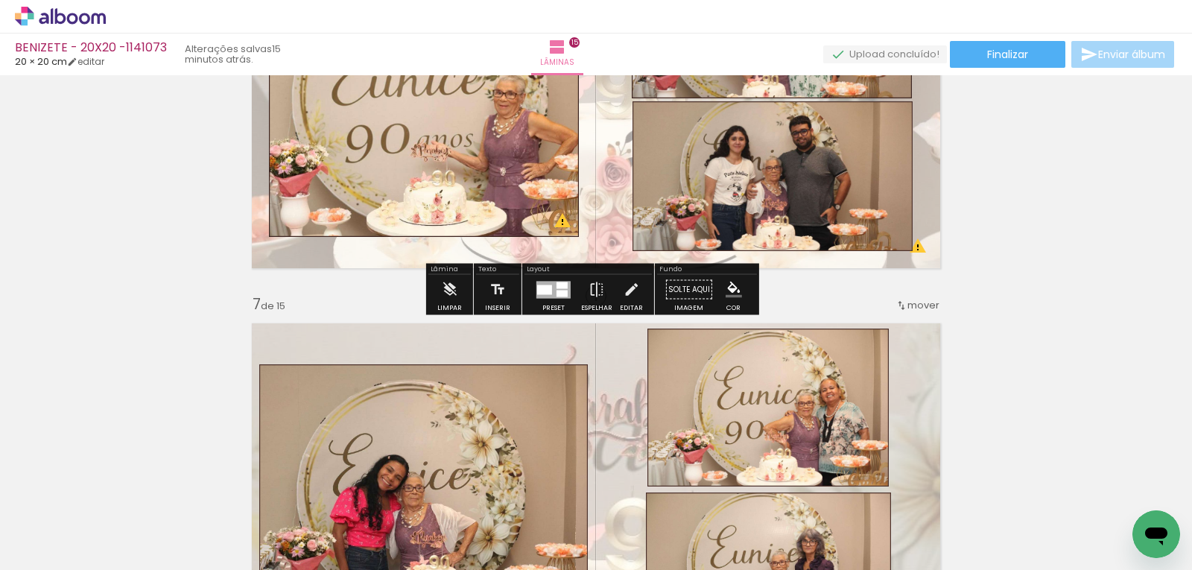
scroll to position [2119, 0]
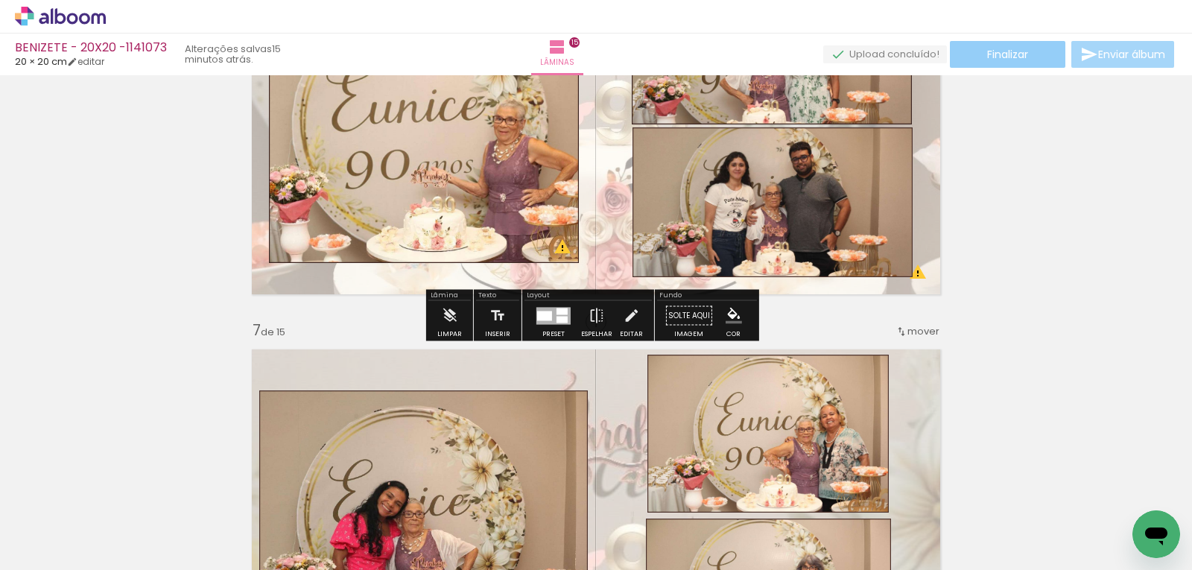
click at [1007, 52] on span "Finalizar" at bounding box center [1007, 54] width 41 height 10
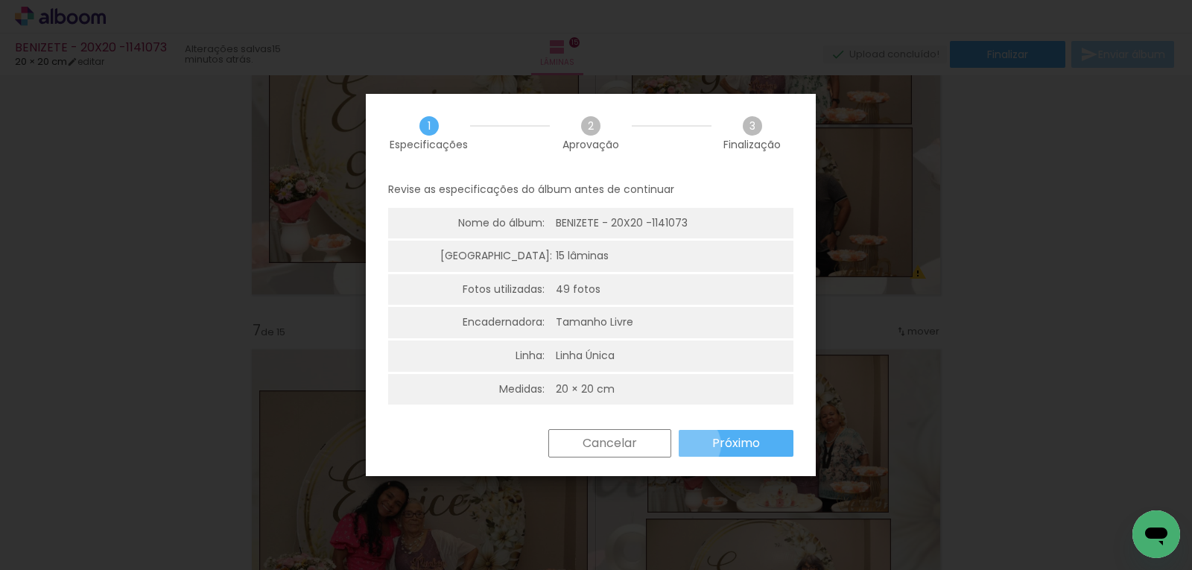
click at [690, 445] on paper-button "Próximo" at bounding box center [735, 443] width 115 height 27
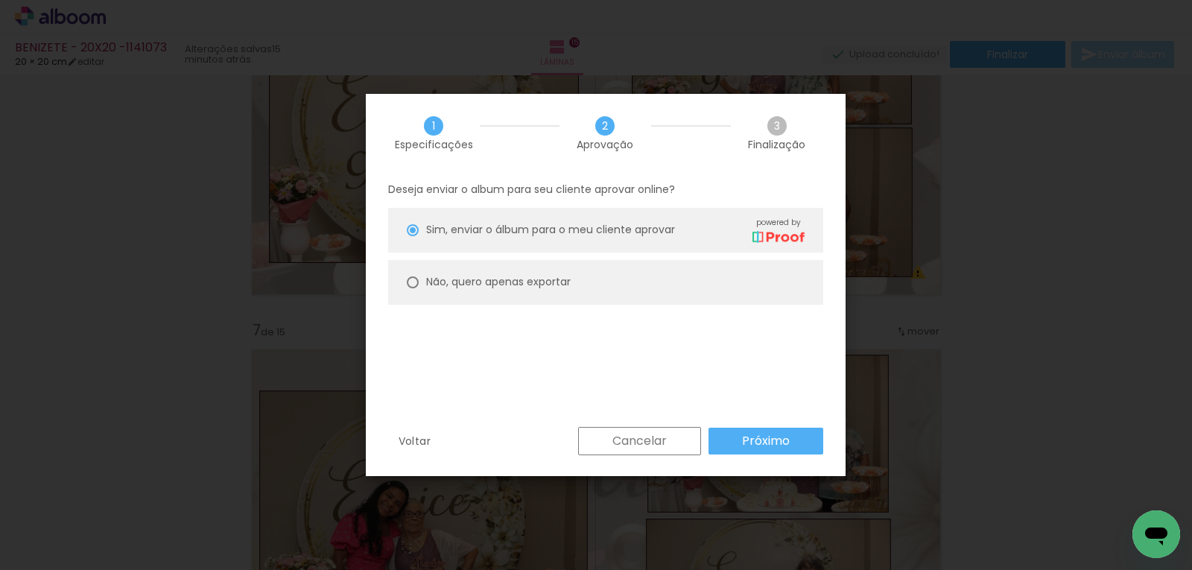
click at [499, 290] on div "Não, quero apenas exportar" at bounding box center [498, 282] width 144 height 16
type paper-radio-button "on"
click at [791, 435] on paper-button "Próximo" at bounding box center [765, 440] width 115 height 27
type input "Alta, 300 DPI"
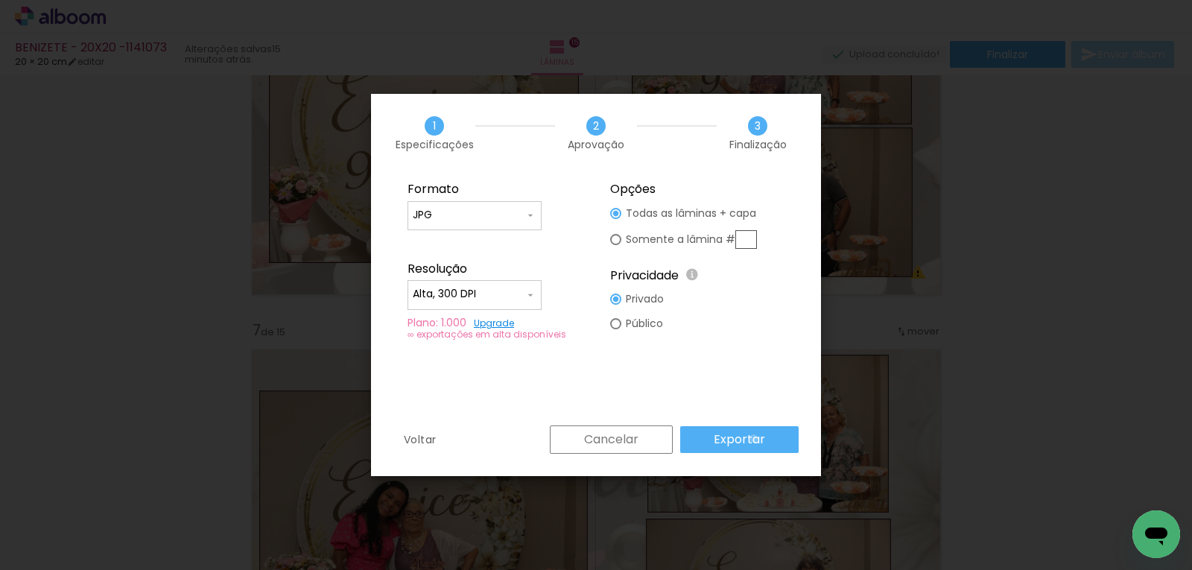
click at [0, 0] on slot "Exportar" at bounding box center [0, 0] width 0 height 0
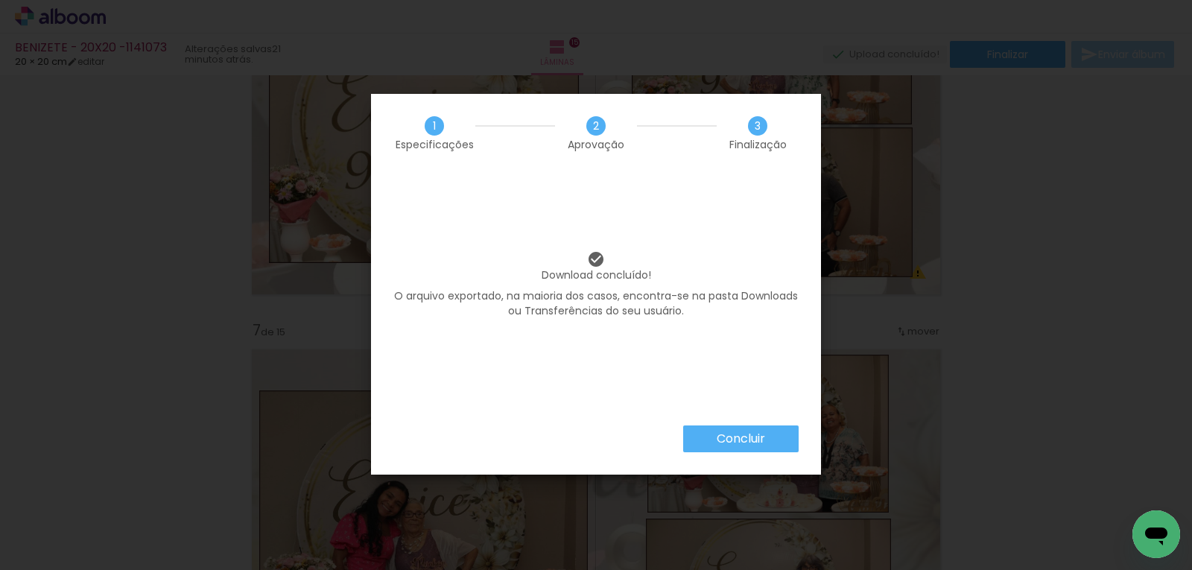
scroll to position [0, 838]
click at [713, 436] on paper-button "Concluir" at bounding box center [740, 438] width 115 height 27
